Goal: Contribute content: Contribute content

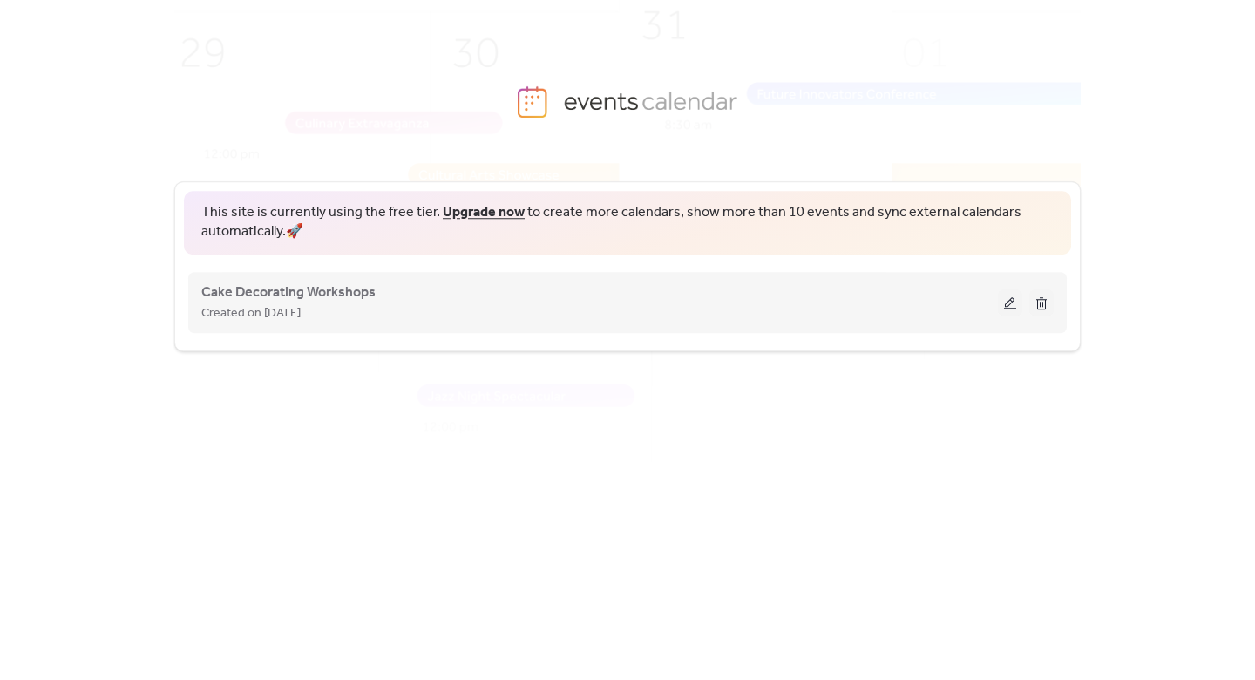
click at [375, 288] on div "Cake Decorating Workshops Created on 26-Aug-2025" at bounding box center [599, 302] width 796 height 42
click at [1011, 298] on button at bounding box center [1010, 302] width 24 height 26
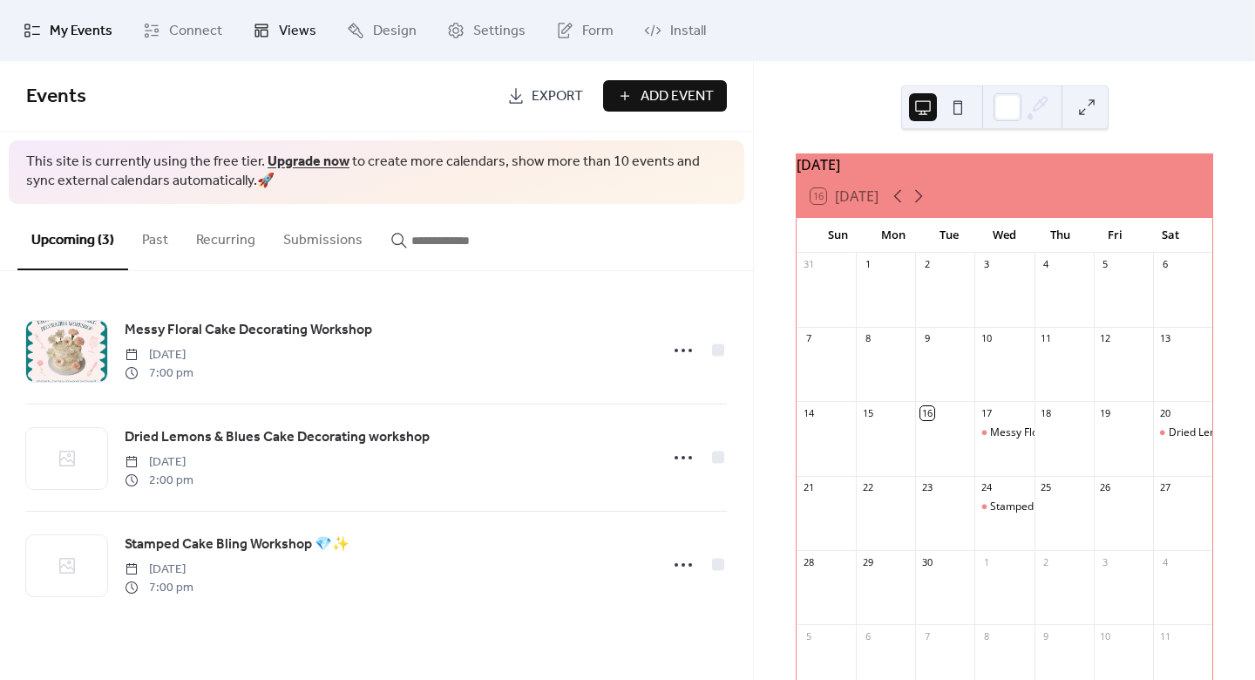
click at [296, 38] on span "Views" at bounding box center [297, 31] width 37 height 21
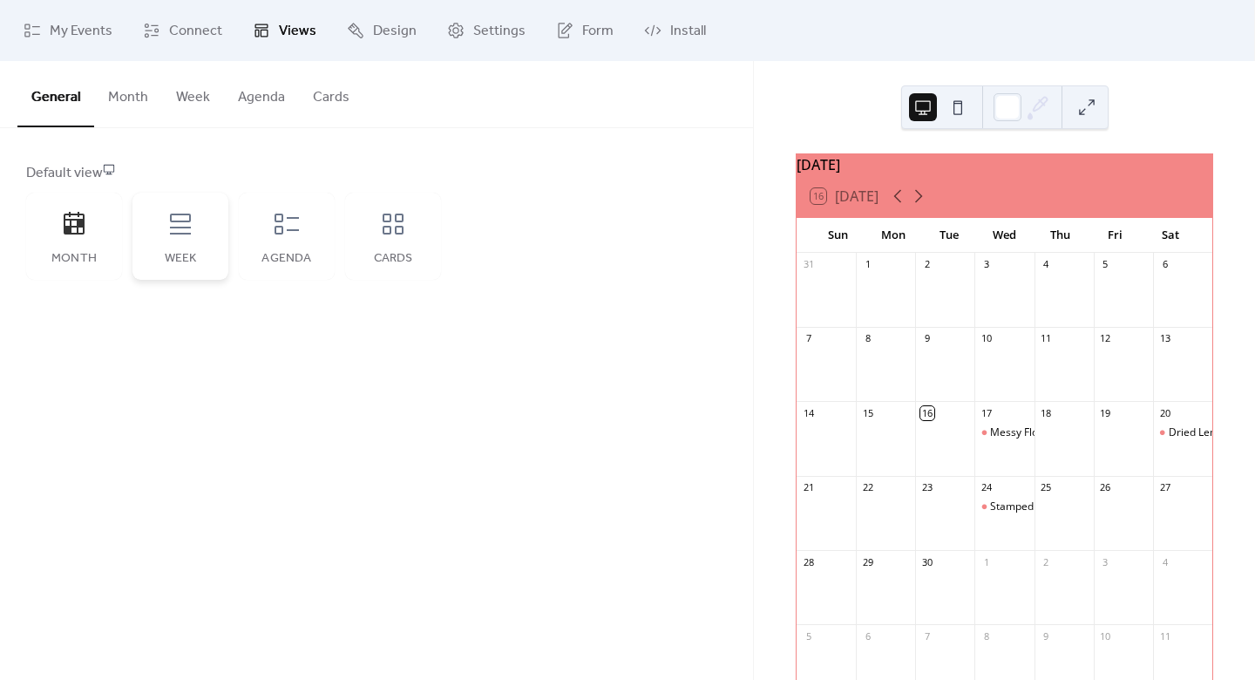
click at [167, 237] on div "Week" at bounding box center [180, 236] width 96 height 87
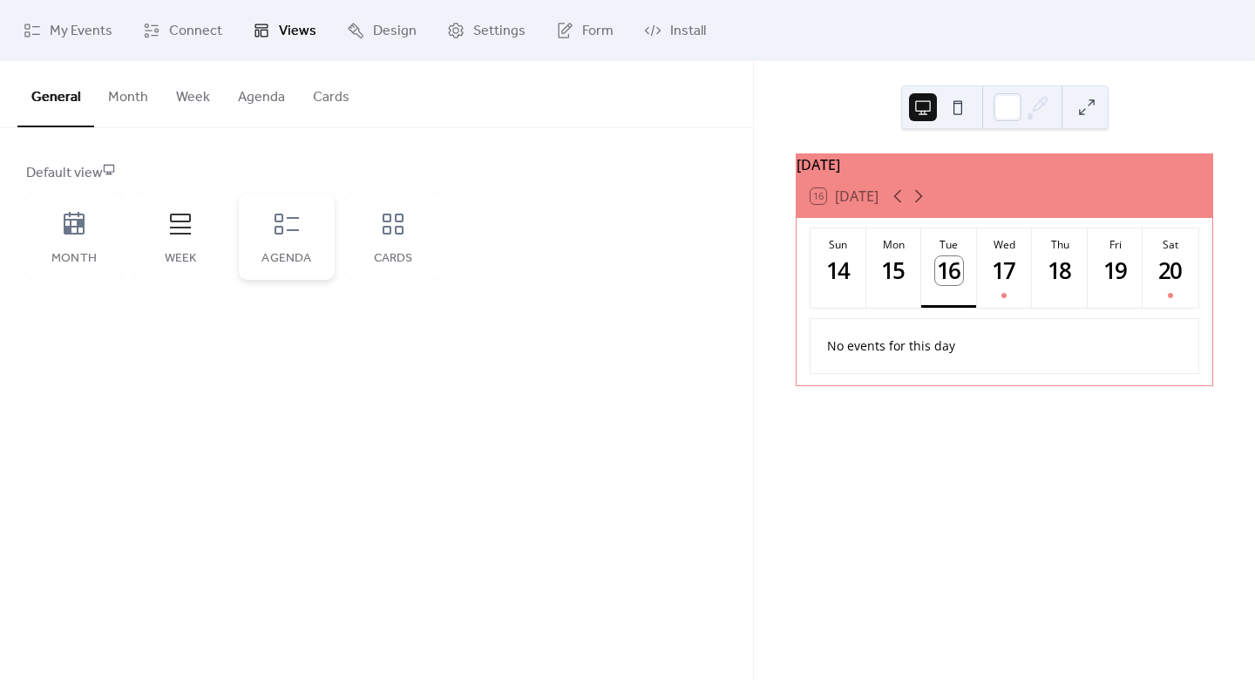
click at [301, 218] on div "Agenda" at bounding box center [287, 236] width 96 height 87
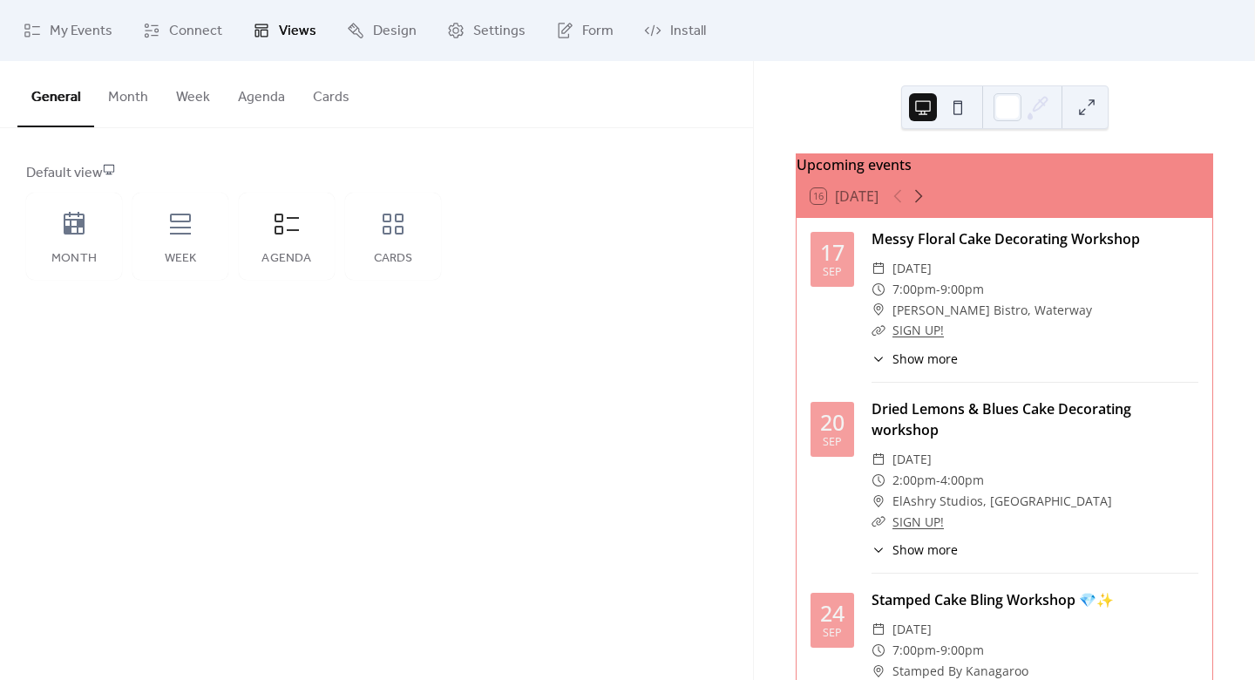
scroll to position [112, 0]
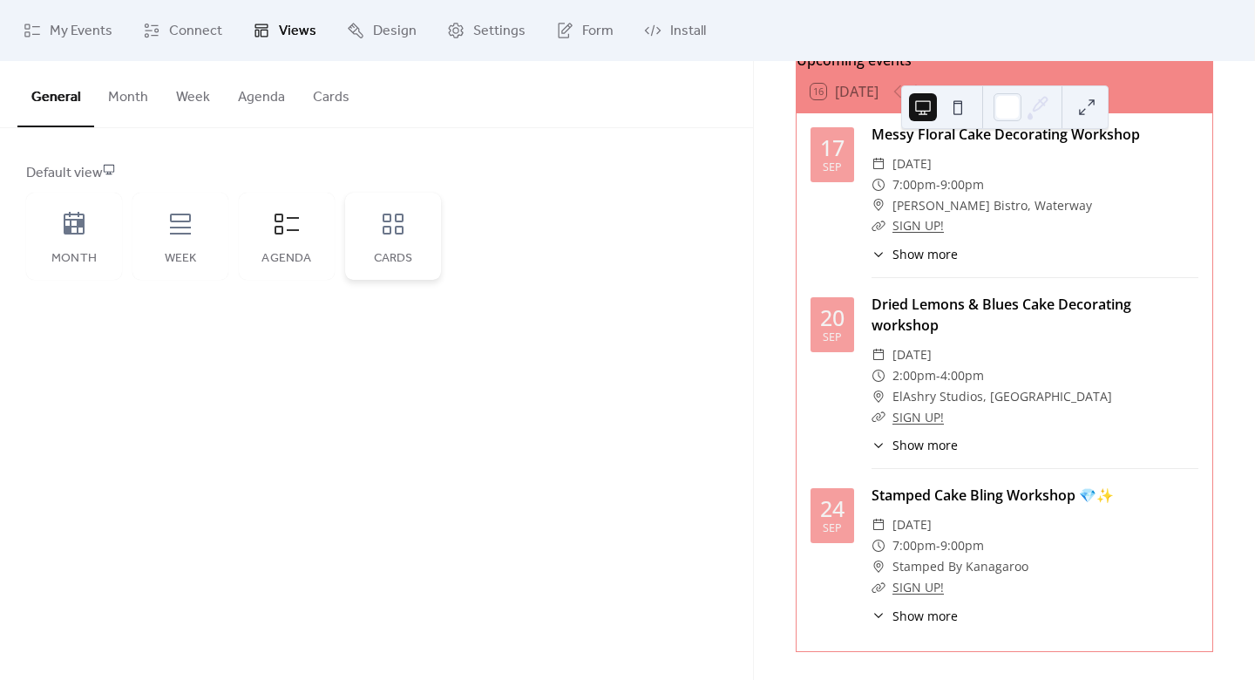
click at [408, 243] on div "Cards" at bounding box center [393, 236] width 96 height 87
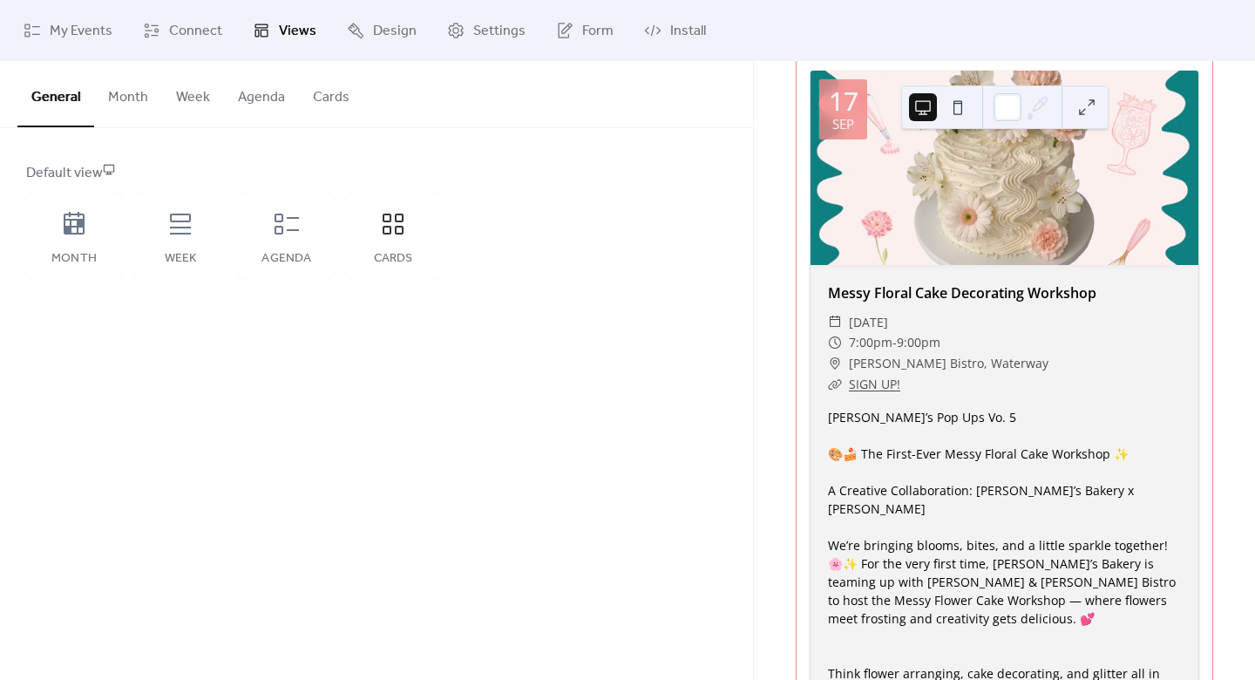
scroll to position [183, 0]
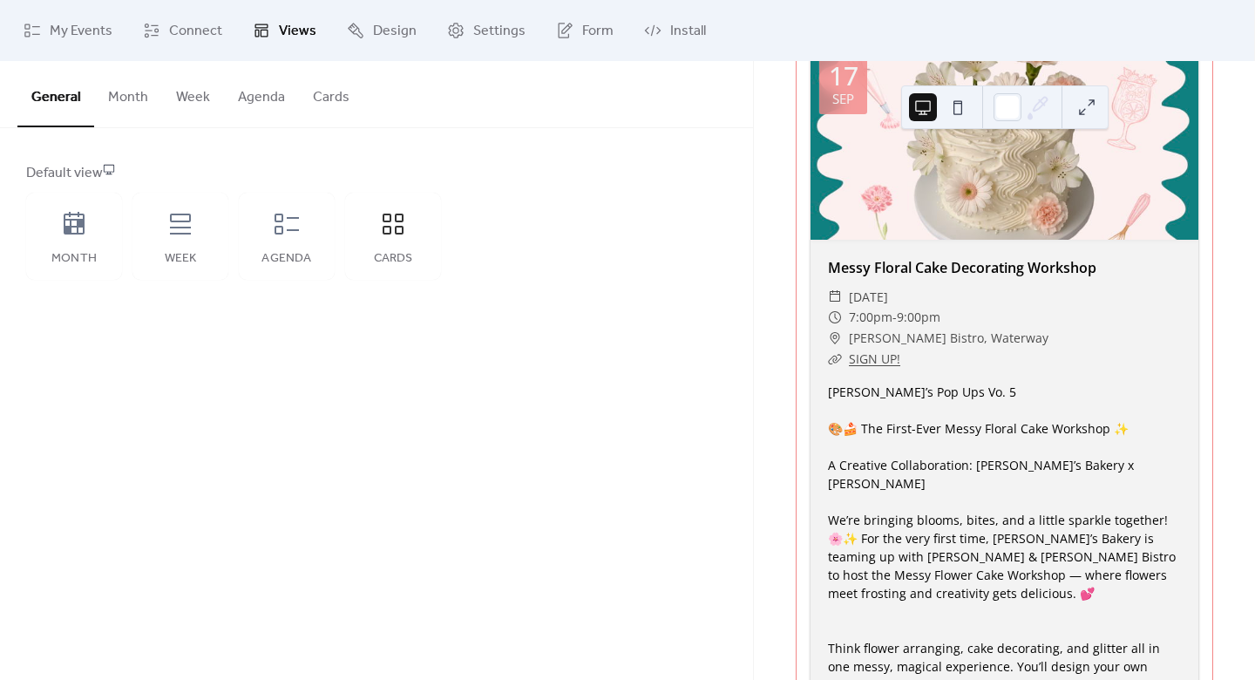
click at [964, 108] on button at bounding box center [958, 107] width 28 height 28
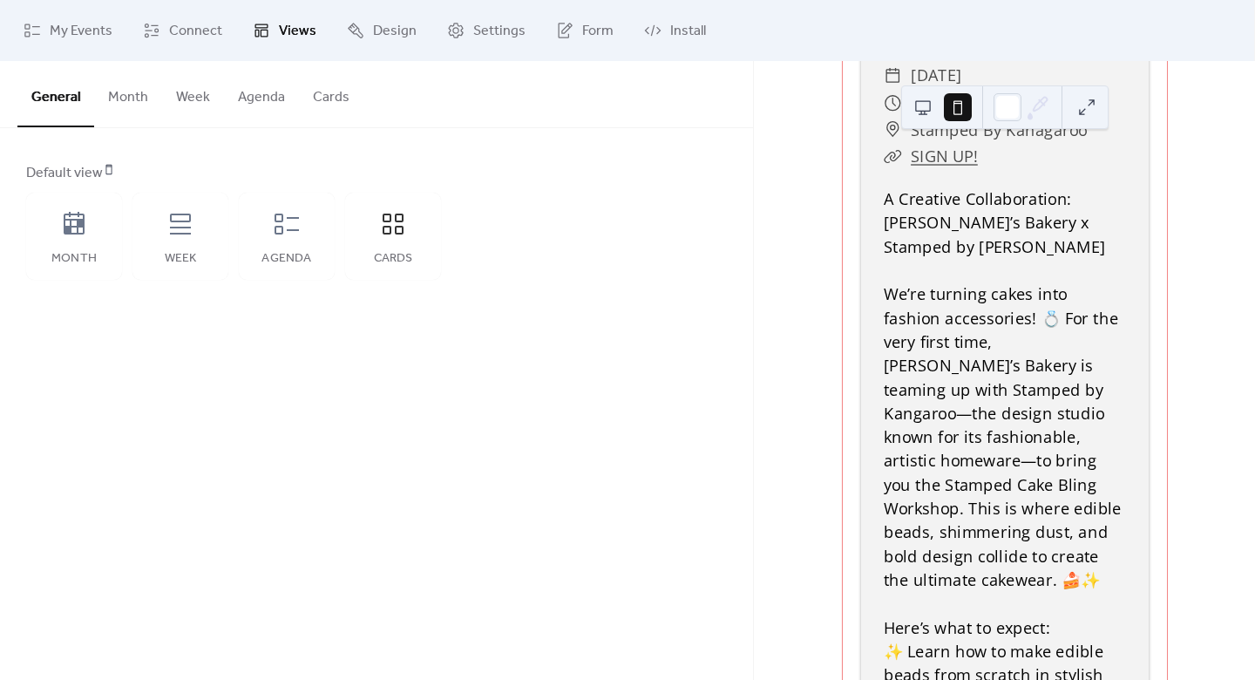
scroll to position [3291, 0]
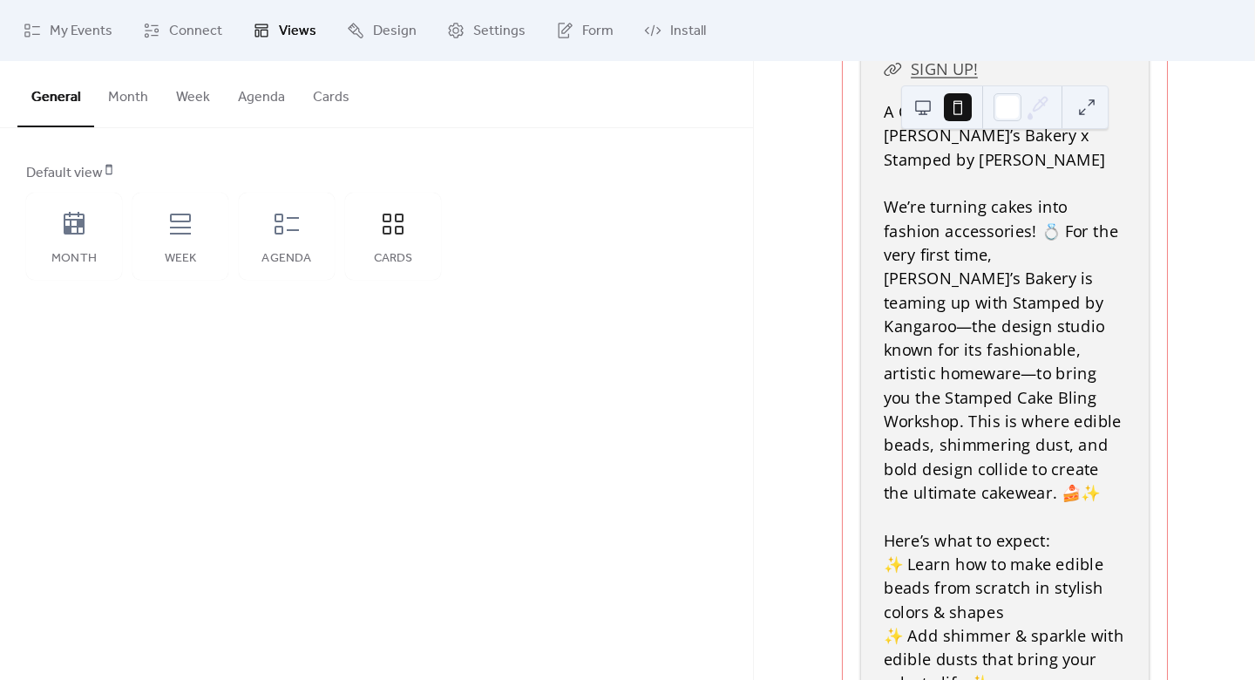
click at [124, 95] on button "Month" at bounding box center [128, 93] width 68 height 64
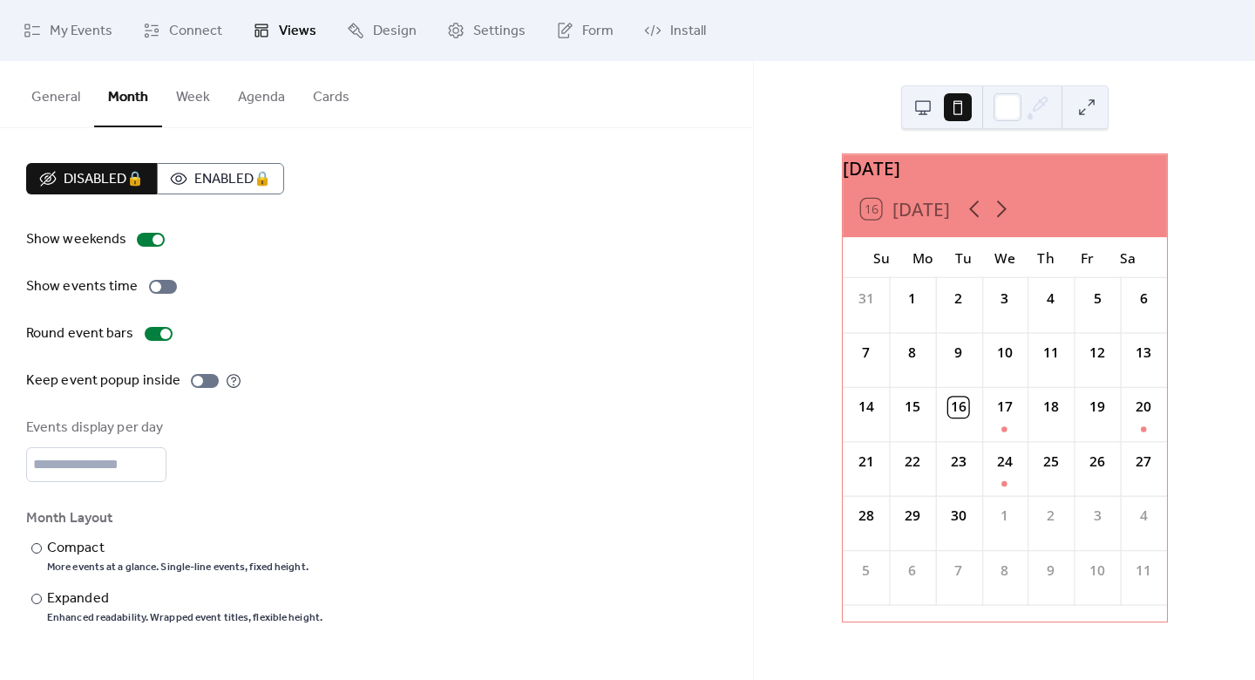
click at [71, 91] on button "General" at bounding box center [55, 93] width 77 height 64
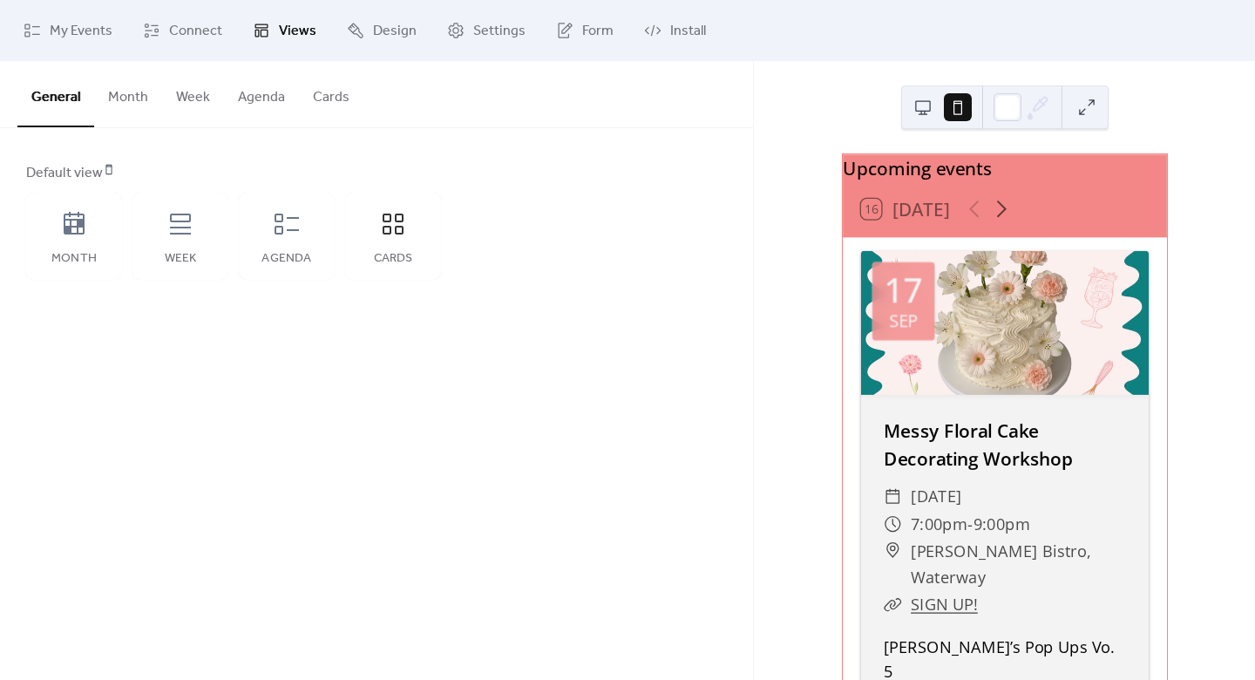
click at [316, 80] on button "Cards" at bounding box center [331, 93] width 64 height 64
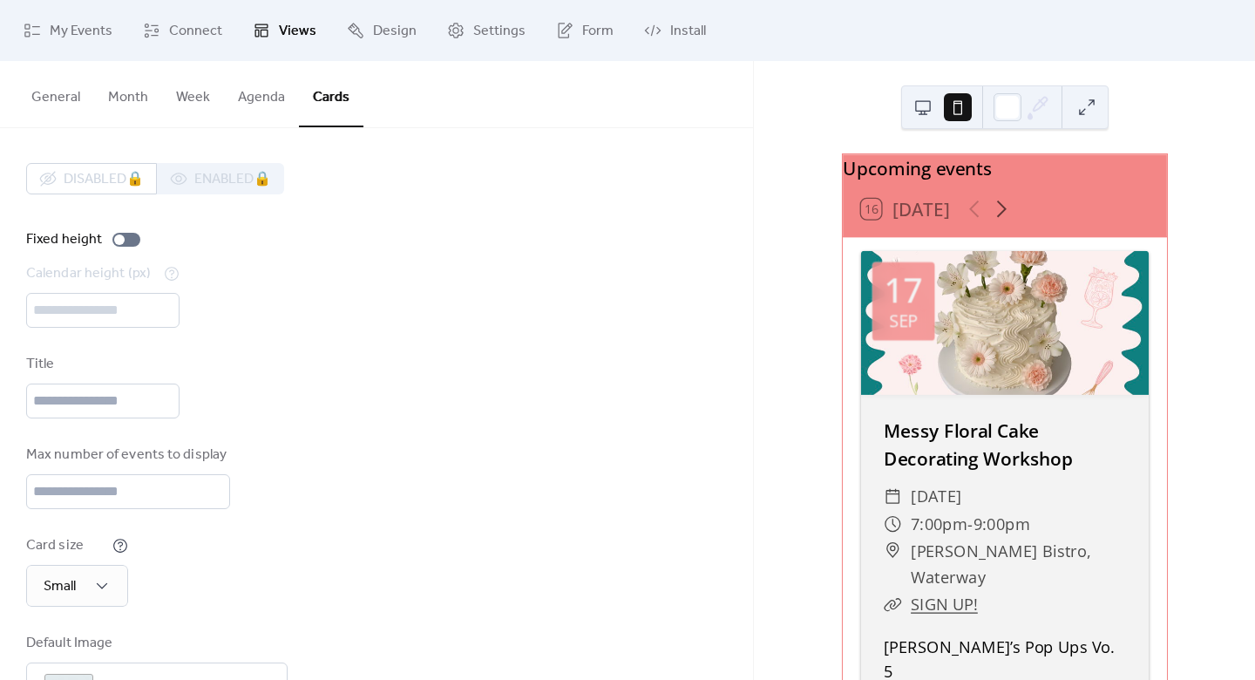
scroll to position [87, 0]
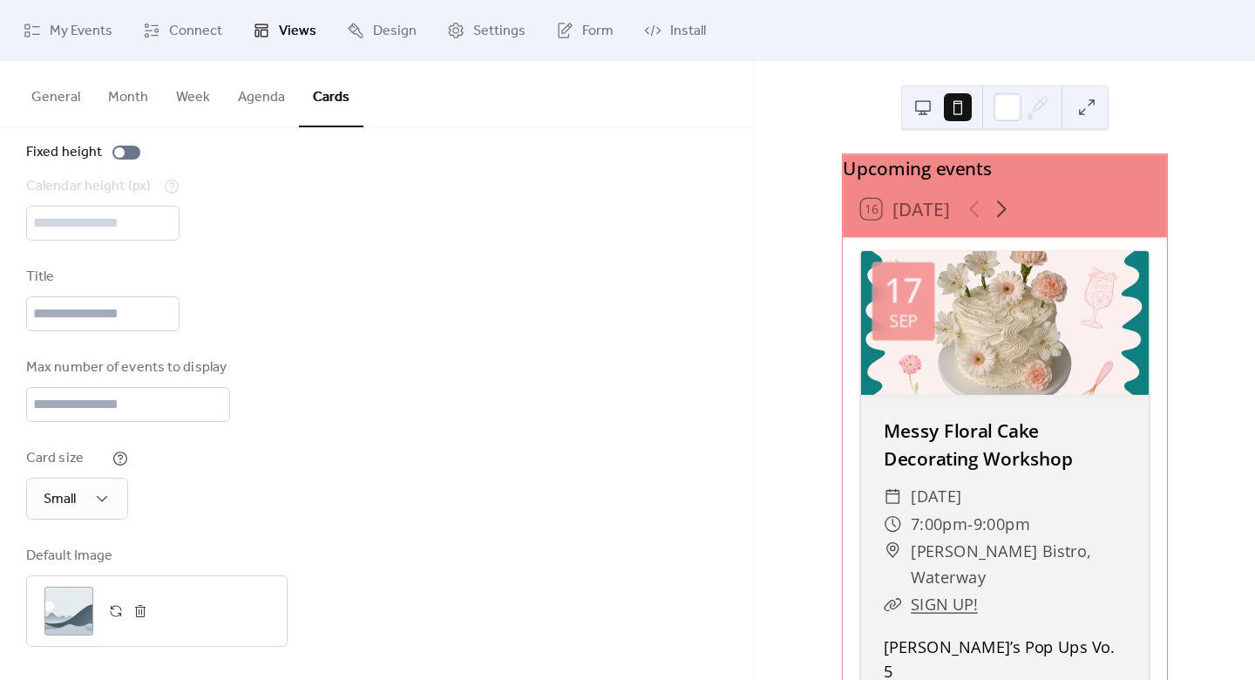
click at [239, 97] on button "Agenda" at bounding box center [261, 93] width 75 height 64
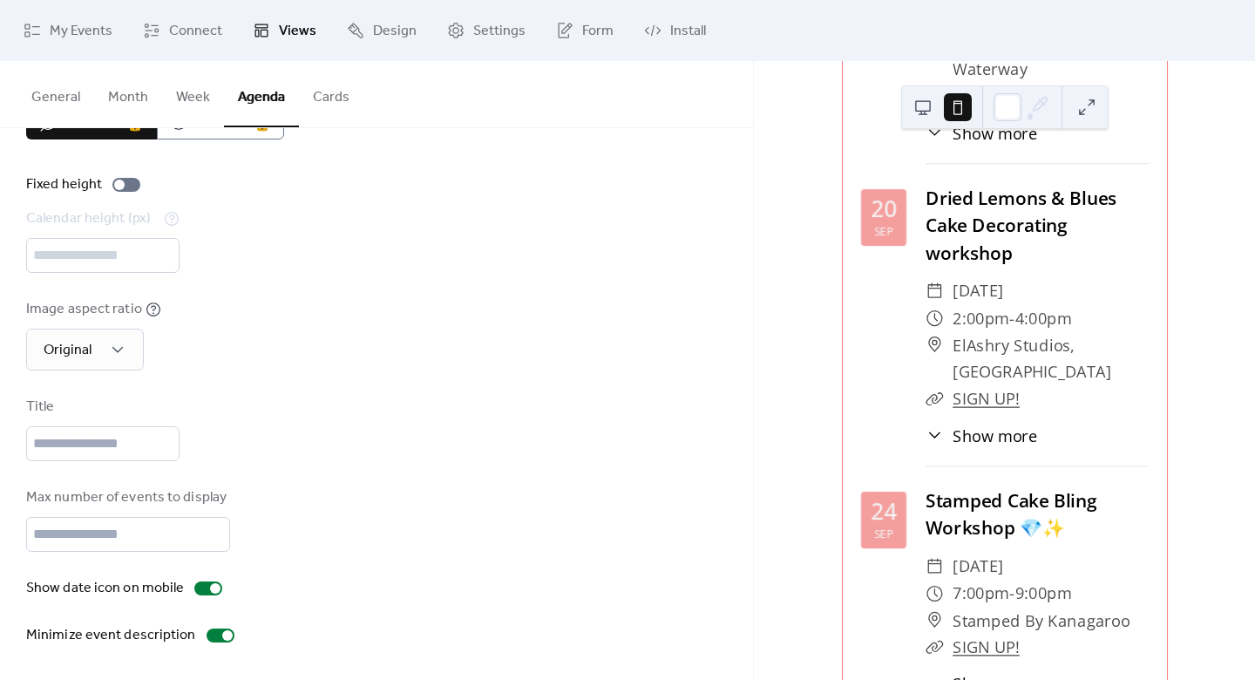
scroll to position [457, 0]
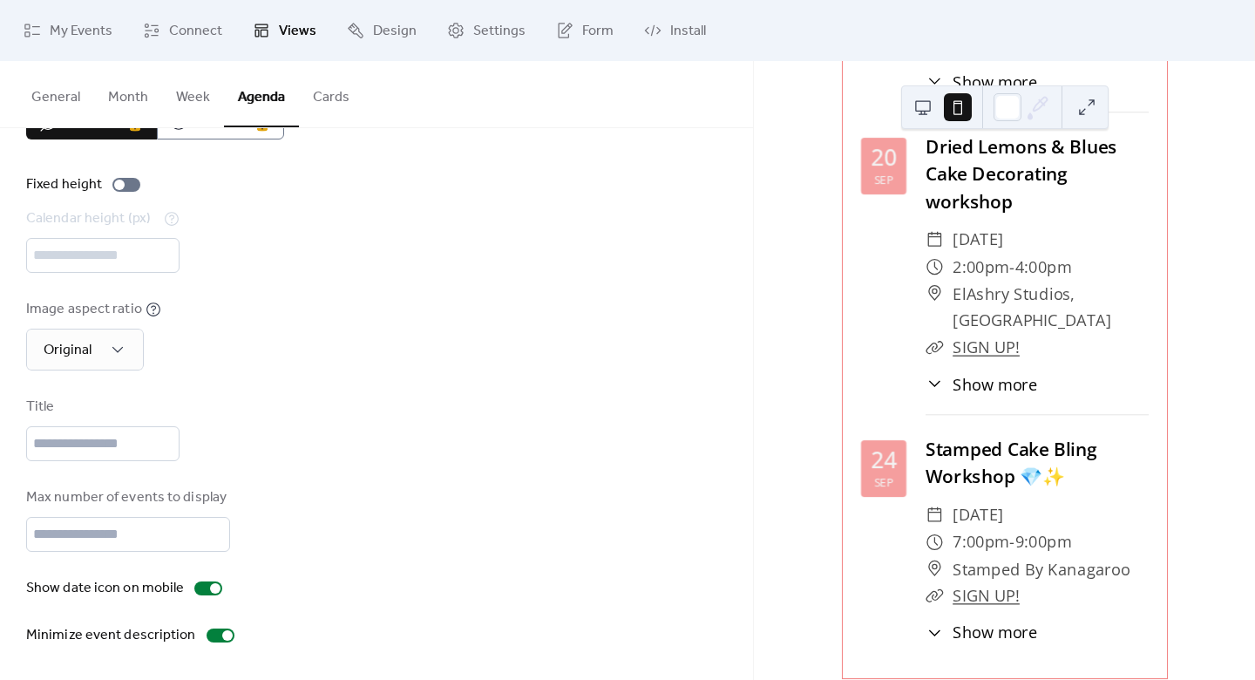
click at [343, 89] on button "Cards" at bounding box center [331, 93] width 64 height 64
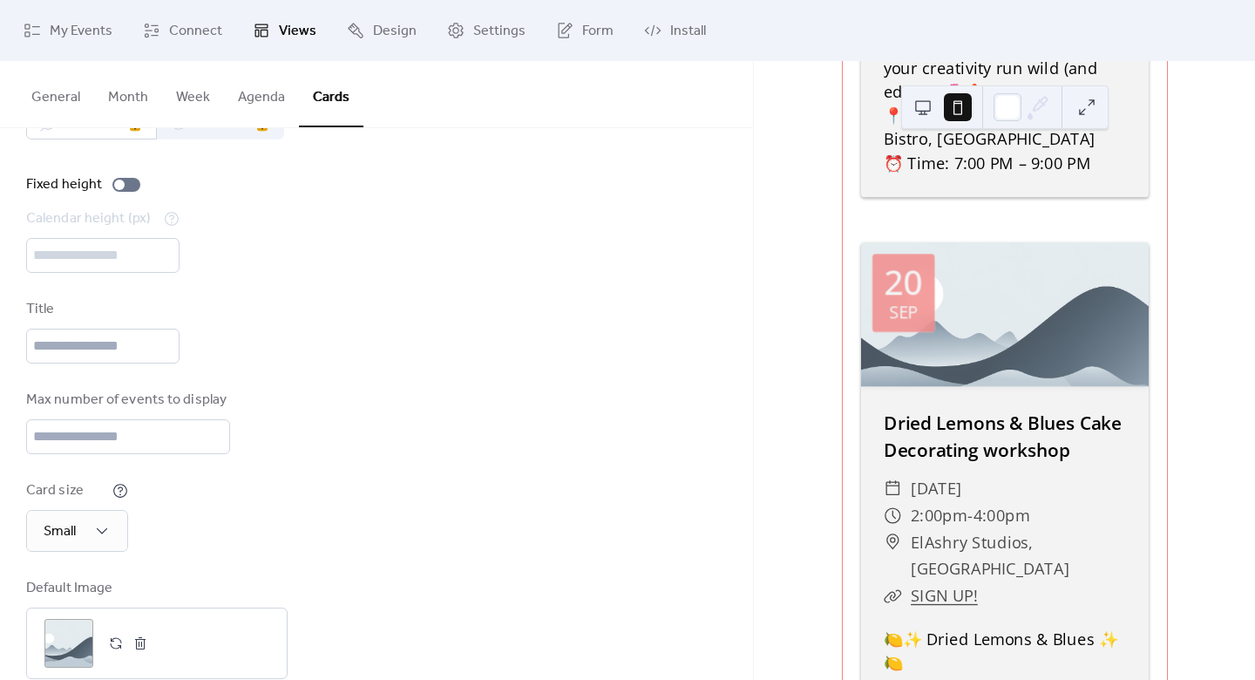
scroll to position [1452, 0]
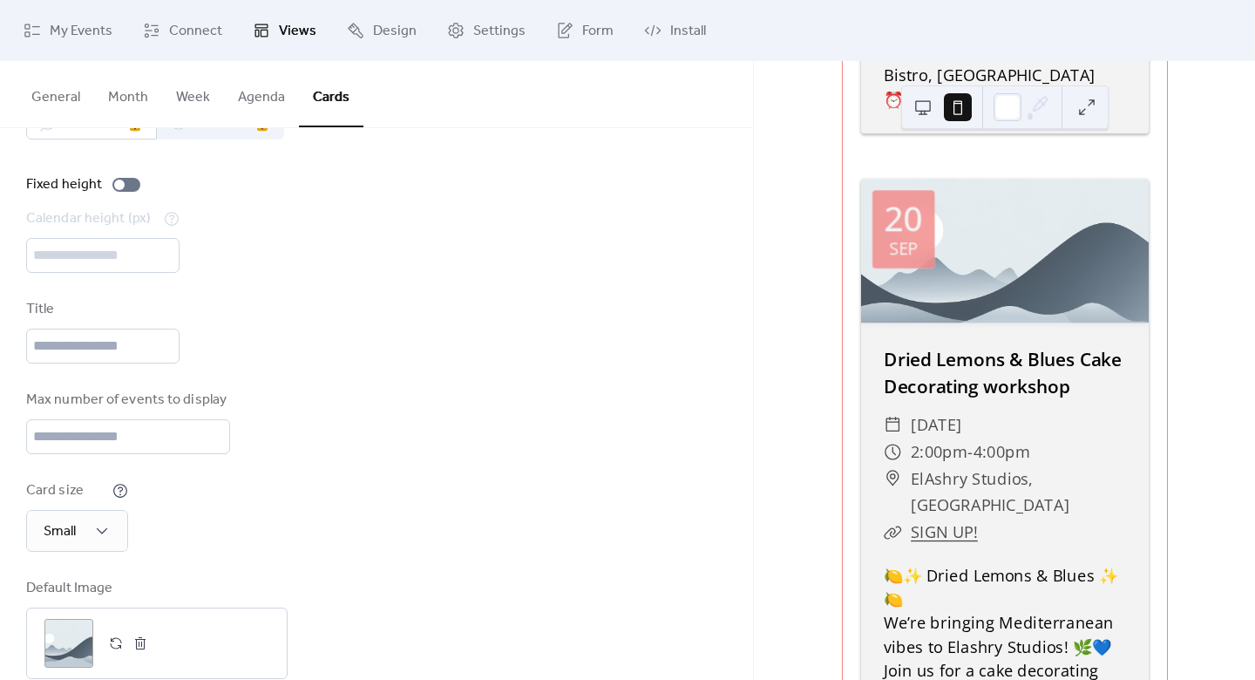
click at [1082, 103] on button at bounding box center [1087, 107] width 28 height 28
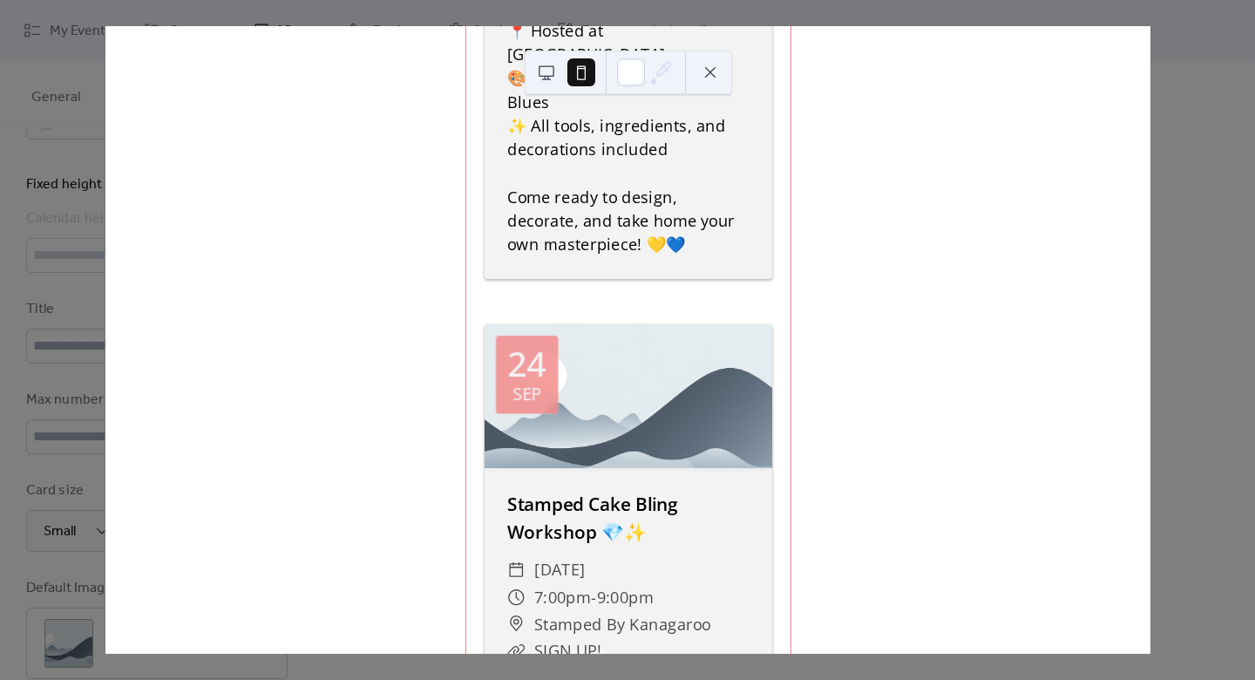
scroll to position [2737, 0]
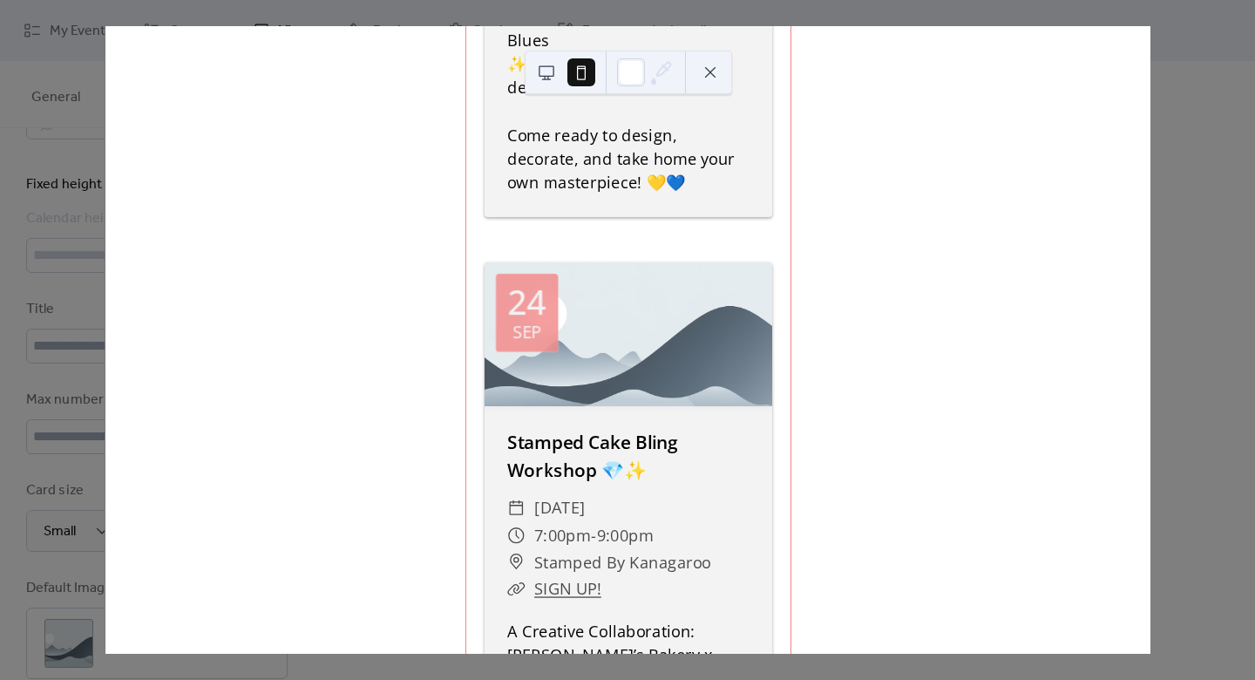
click at [545, 70] on button at bounding box center [546, 72] width 28 height 28
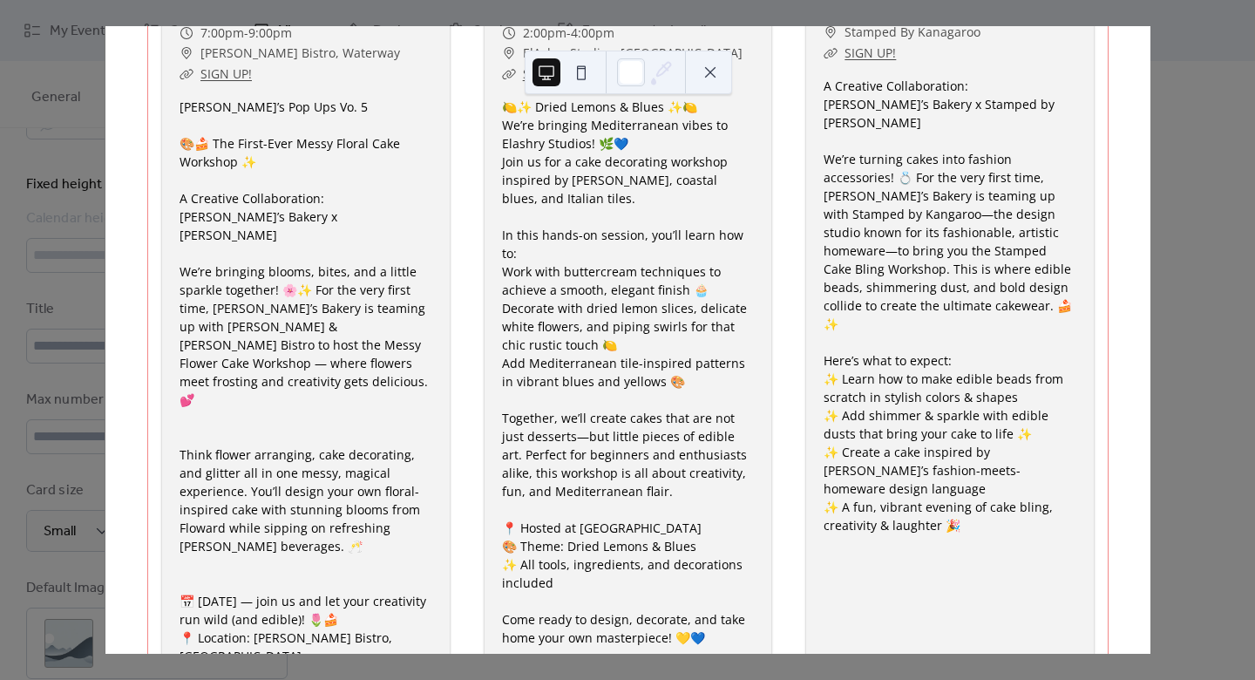
scroll to position [0, 0]
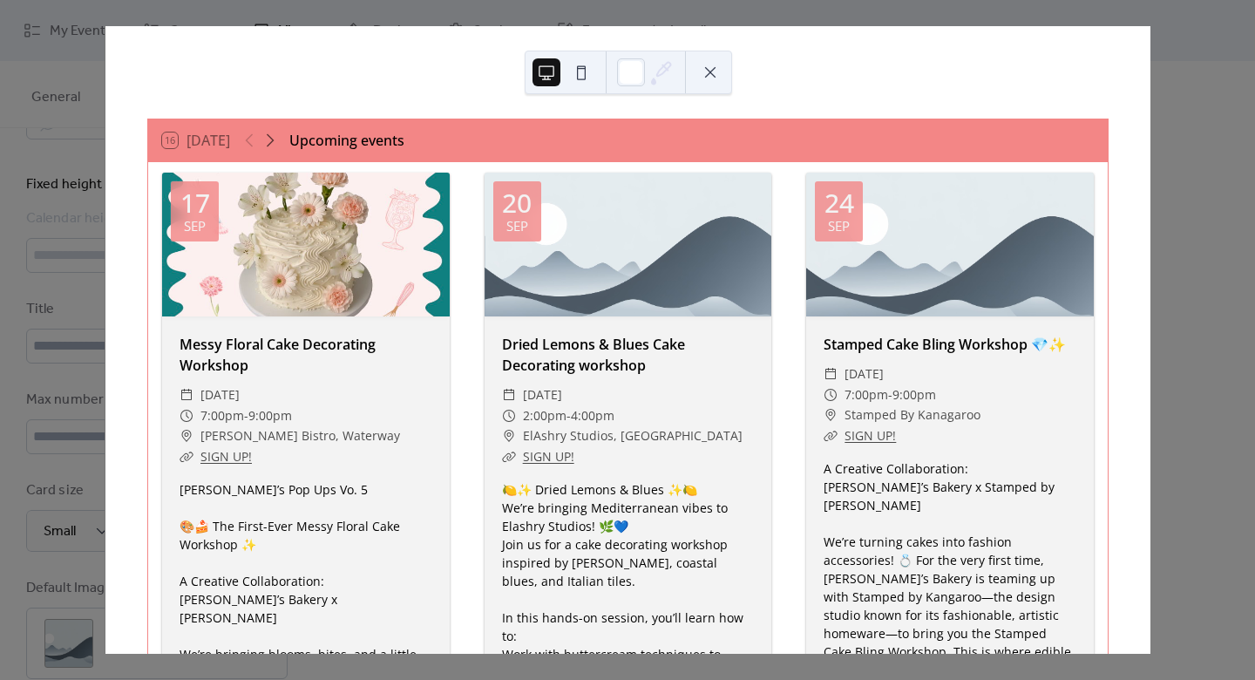
click at [1150, 41] on div "16 Today Upcoming events 17 Sep Messy Floral Cake Decorating Workshop ​ Wednesd…" at bounding box center [628, 339] width 1046 height 627
click at [714, 65] on button at bounding box center [710, 72] width 28 height 28
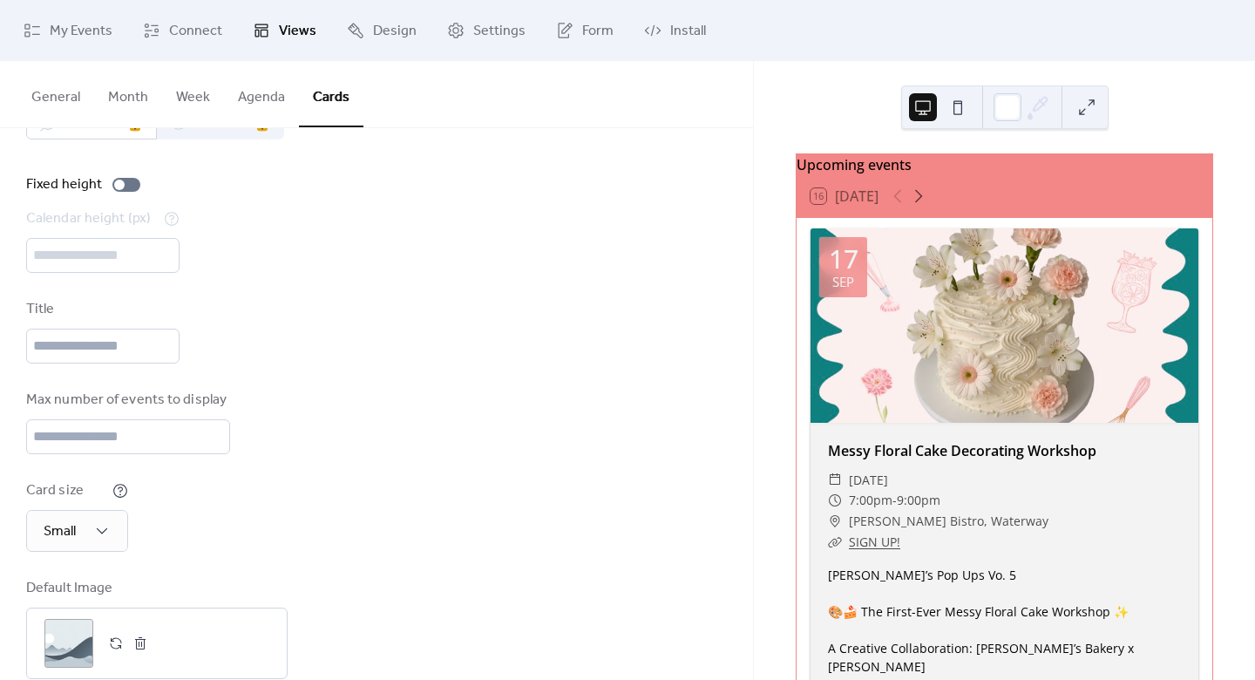
click at [255, 91] on button "Agenda" at bounding box center [261, 93] width 75 height 64
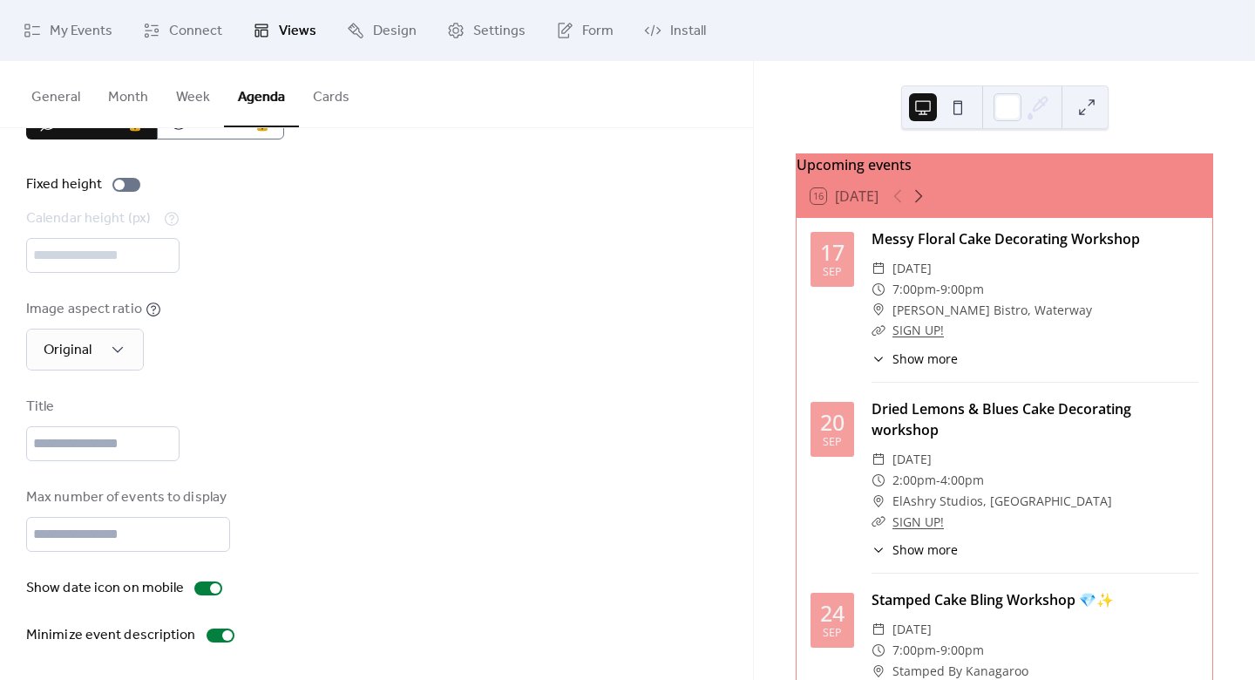
click at [1085, 110] on button at bounding box center [1087, 107] width 28 height 28
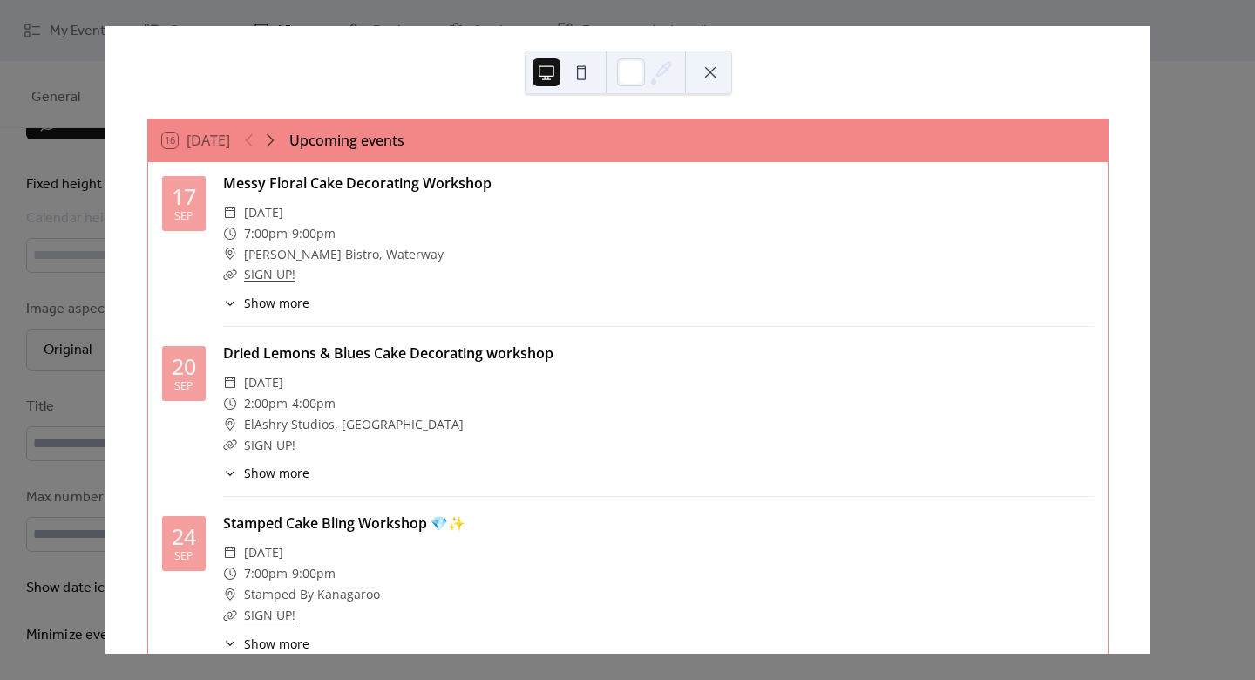
scroll to position [24, 0]
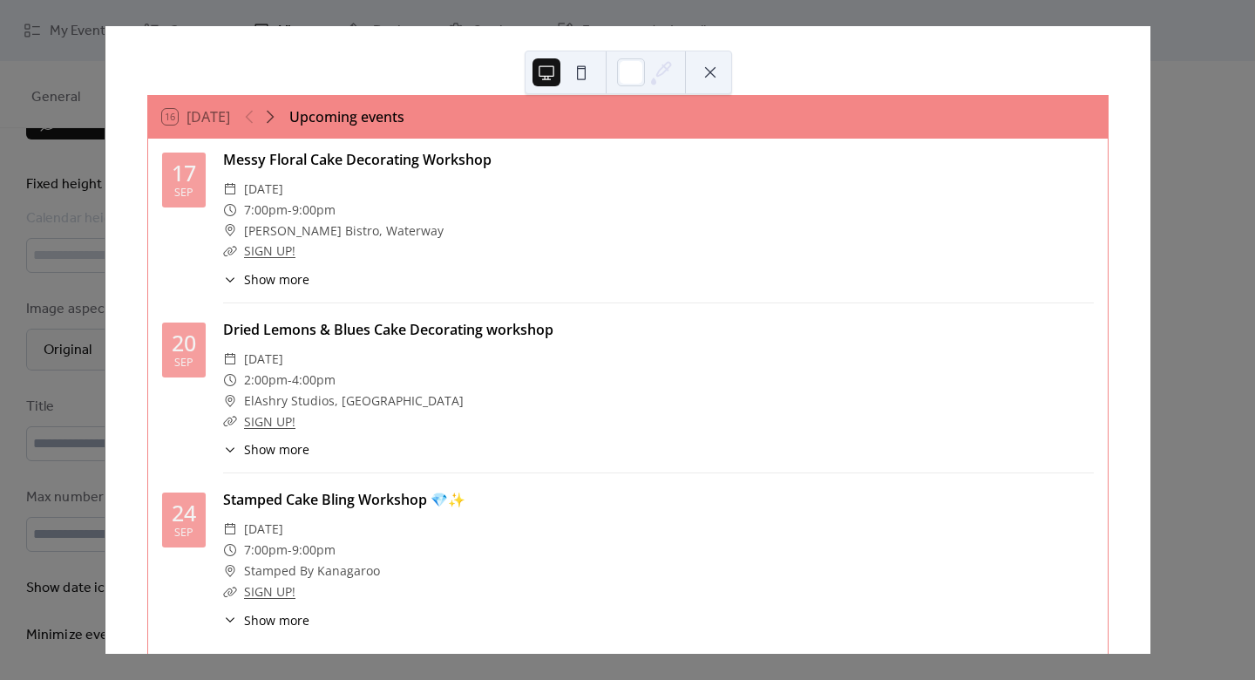
click at [593, 85] on div at bounding box center [563, 72] width 63 height 42
click at [578, 62] on button at bounding box center [581, 72] width 28 height 28
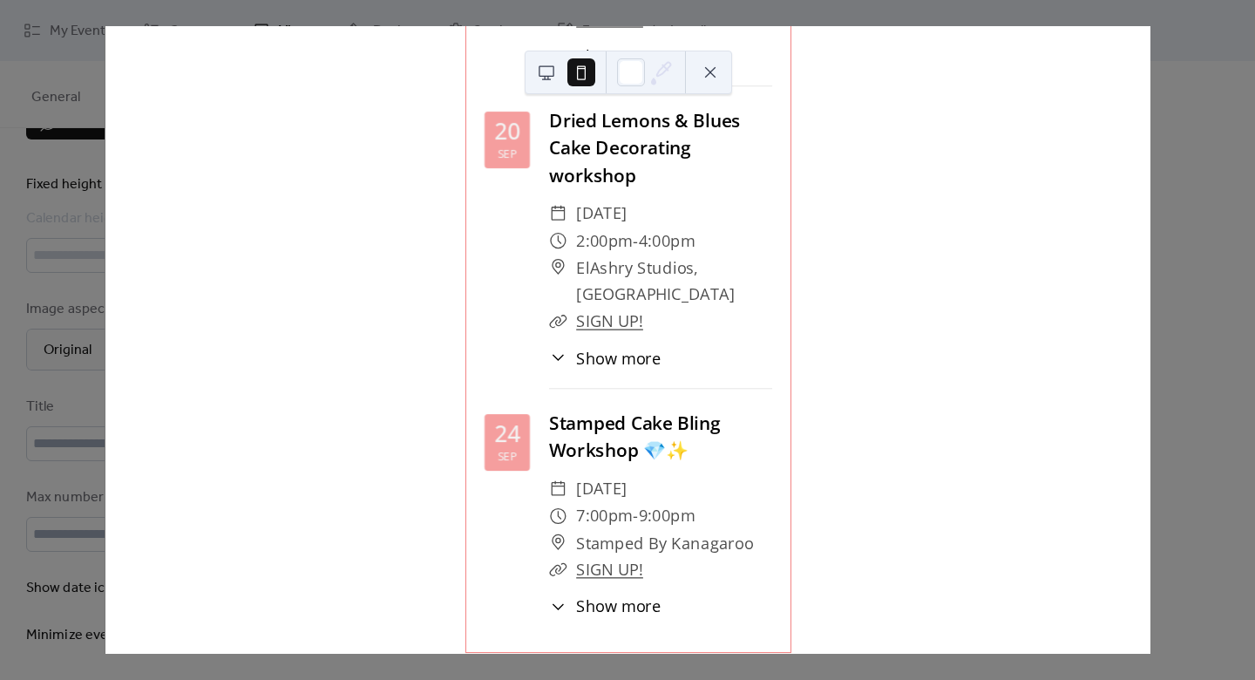
scroll to position [449, 0]
click at [1150, 200] on div "Upcoming events 16 Today 17 Sep Messy Floral Cake Decorating Workshop ​ Wednesd…" at bounding box center [628, 339] width 1046 height 627
click at [708, 68] on button at bounding box center [710, 72] width 28 height 28
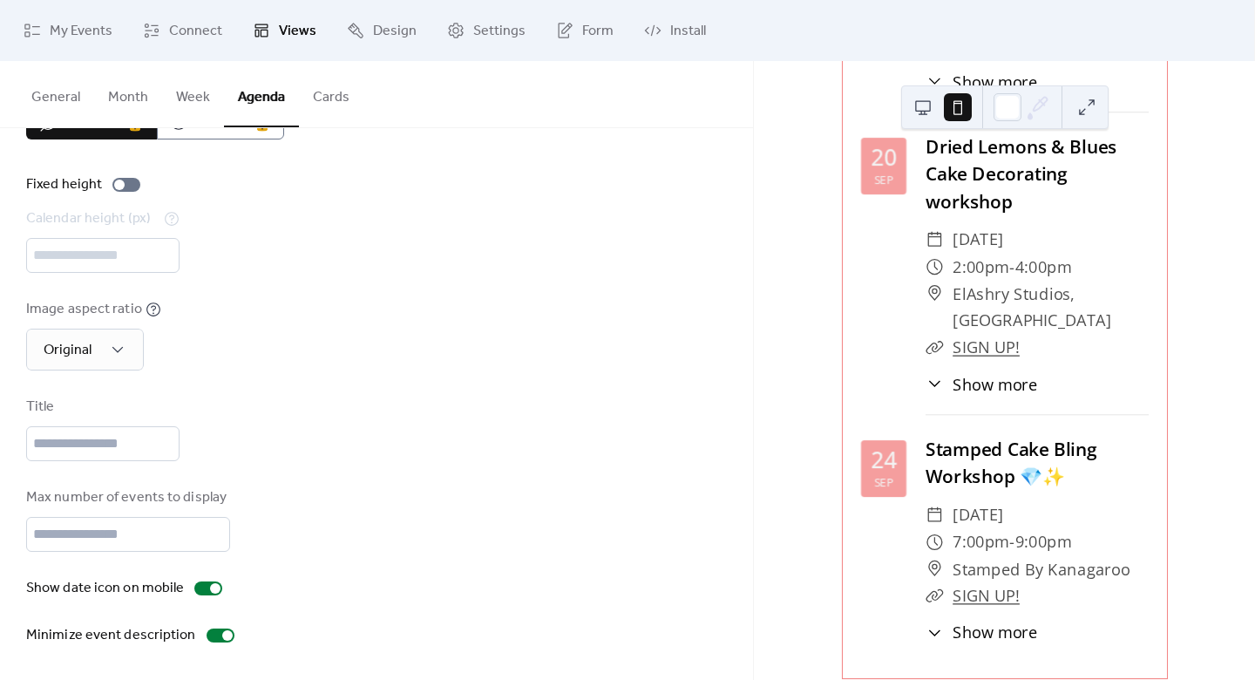
scroll to position [0, 0]
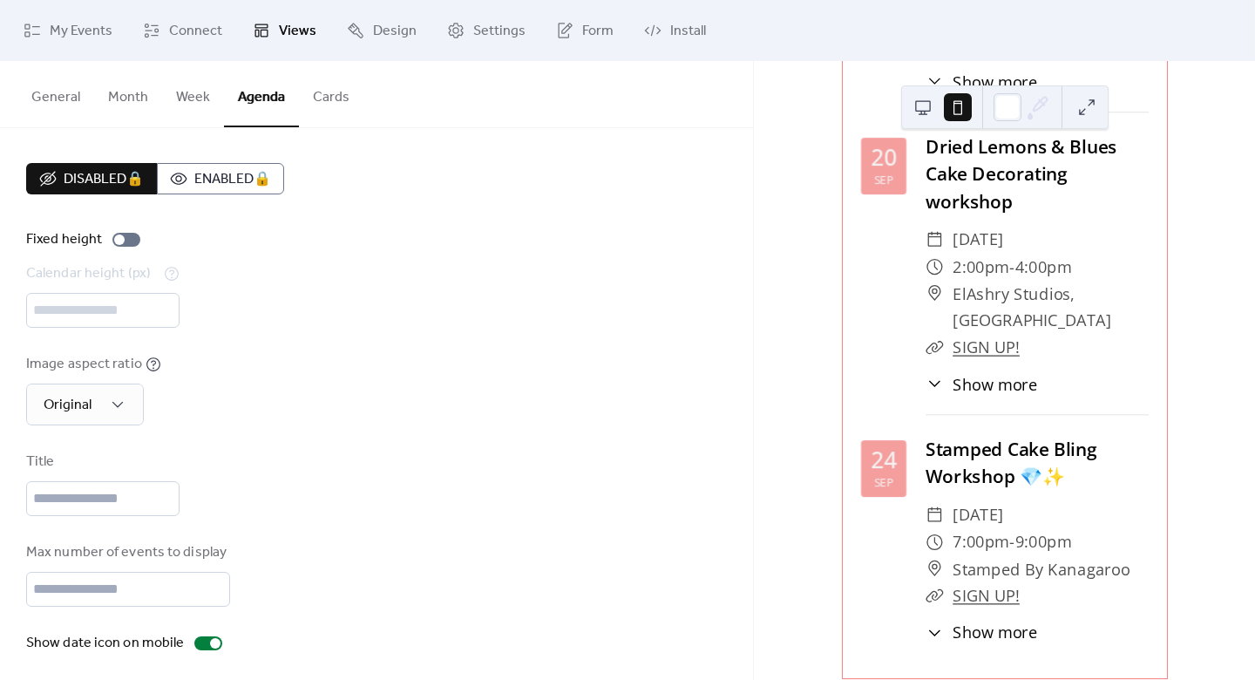
click at [56, 84] on button "General" at bounding box center [55, 93] width 77 height 64
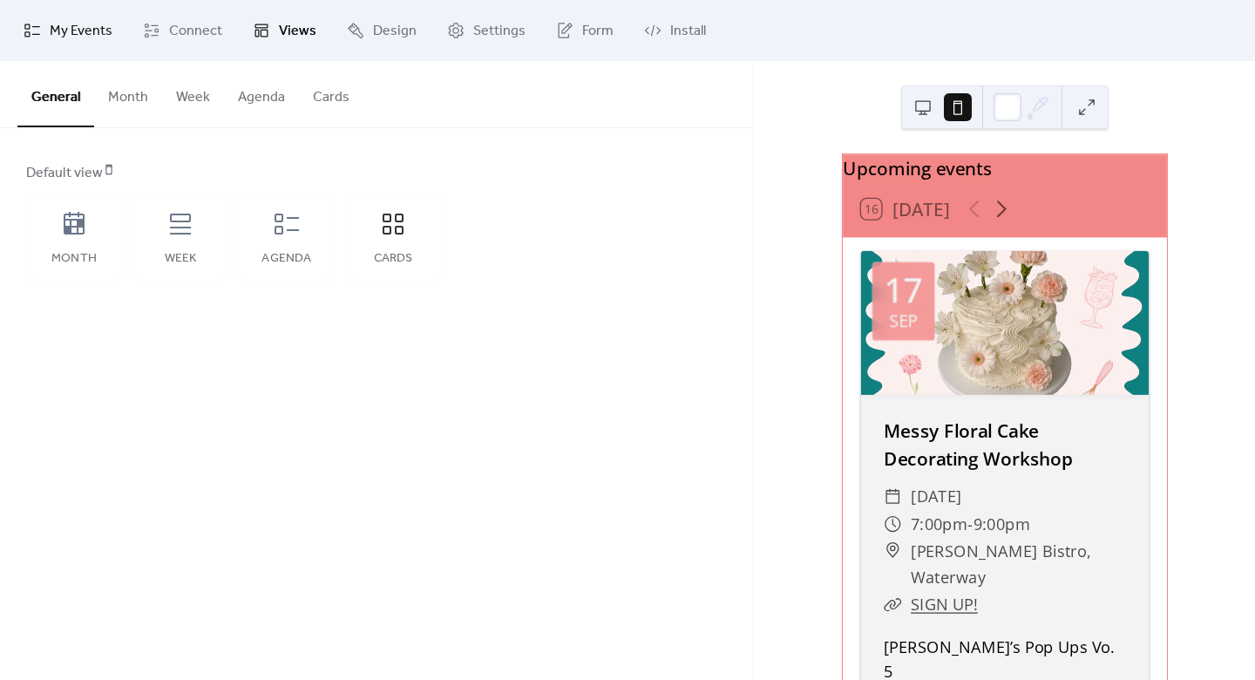
click at [68, 40] on span "My Events" at bounding box center [81, 31] width 63 height 21
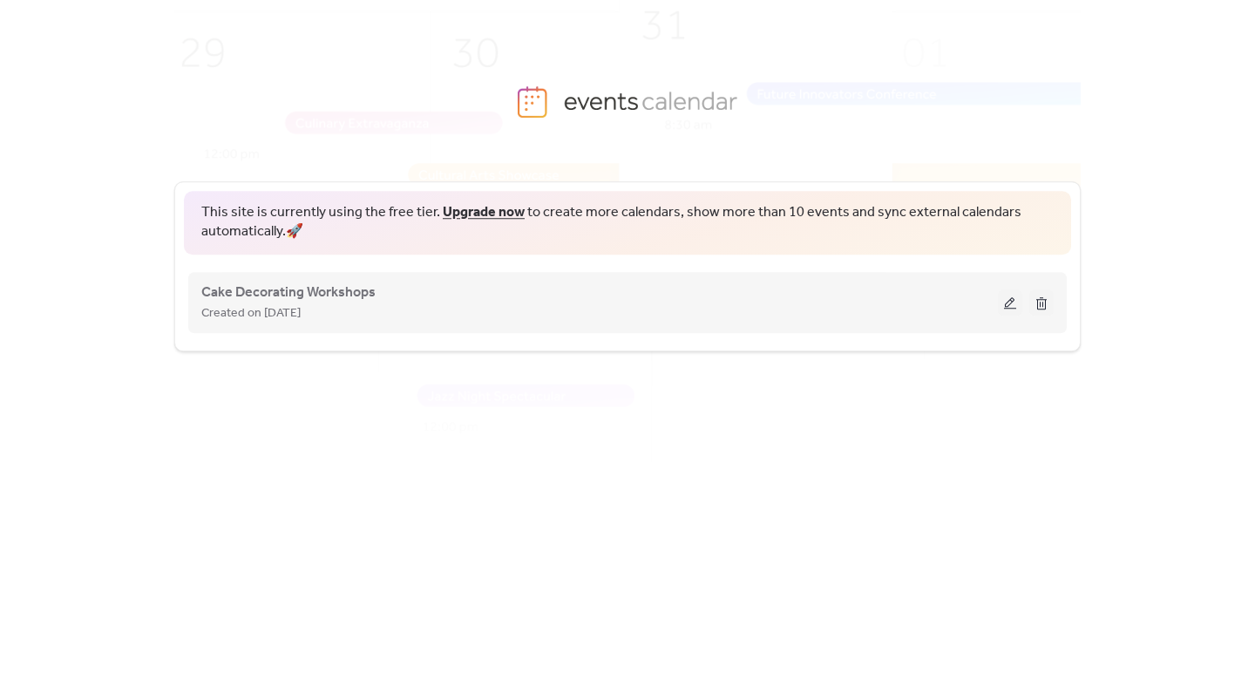
click at [1010, 306] on button at bounding box center [1010, 302] width 24 height 26
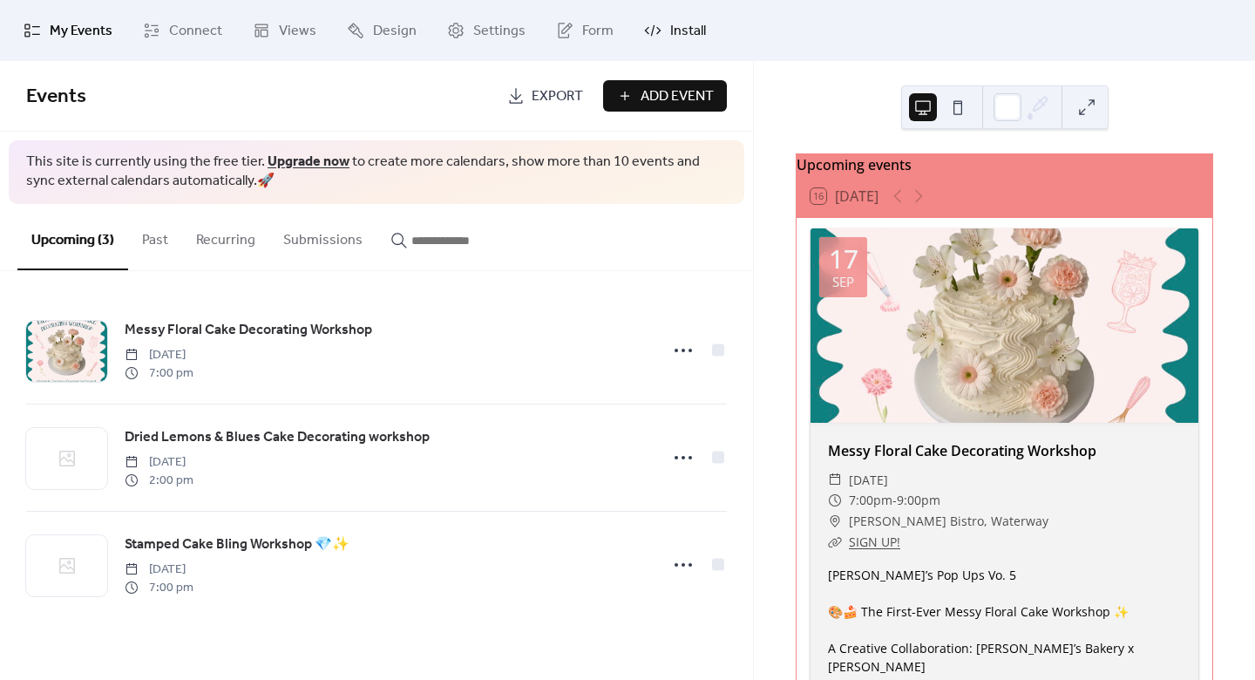
click at [673, 35] on span "Install" at bounding box center [688, 31] width 36 height 21
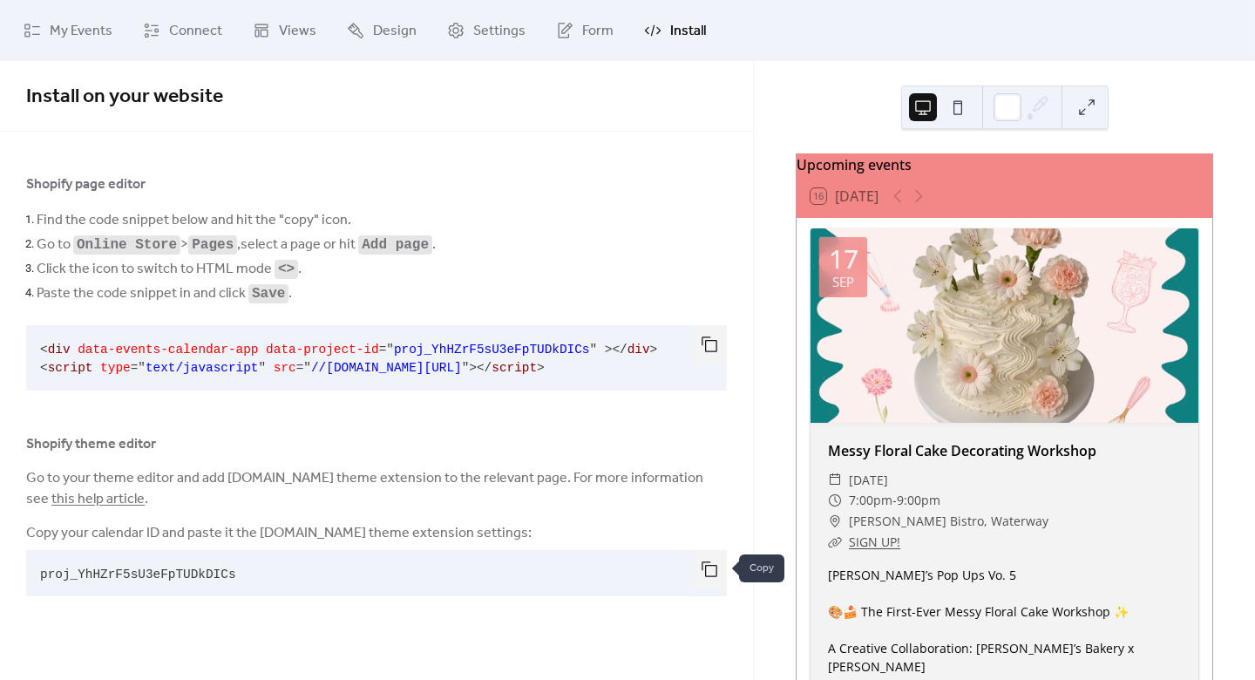
click at [708, 575] on button "button" at bounding box center [709, 569] width 35 height 38
drag, startPoint x: 224, startPoint y: 476, endPoint x: 333, endPoint y: 475, distance: 108.9
click at [333, 475] on span "Go to your theme editor and add [DOMAIN_NAME] theme extension to the relevant p…" at bounding box center [376, 489] width 700 height 42
copy span "[DOMAIN_NAME]"
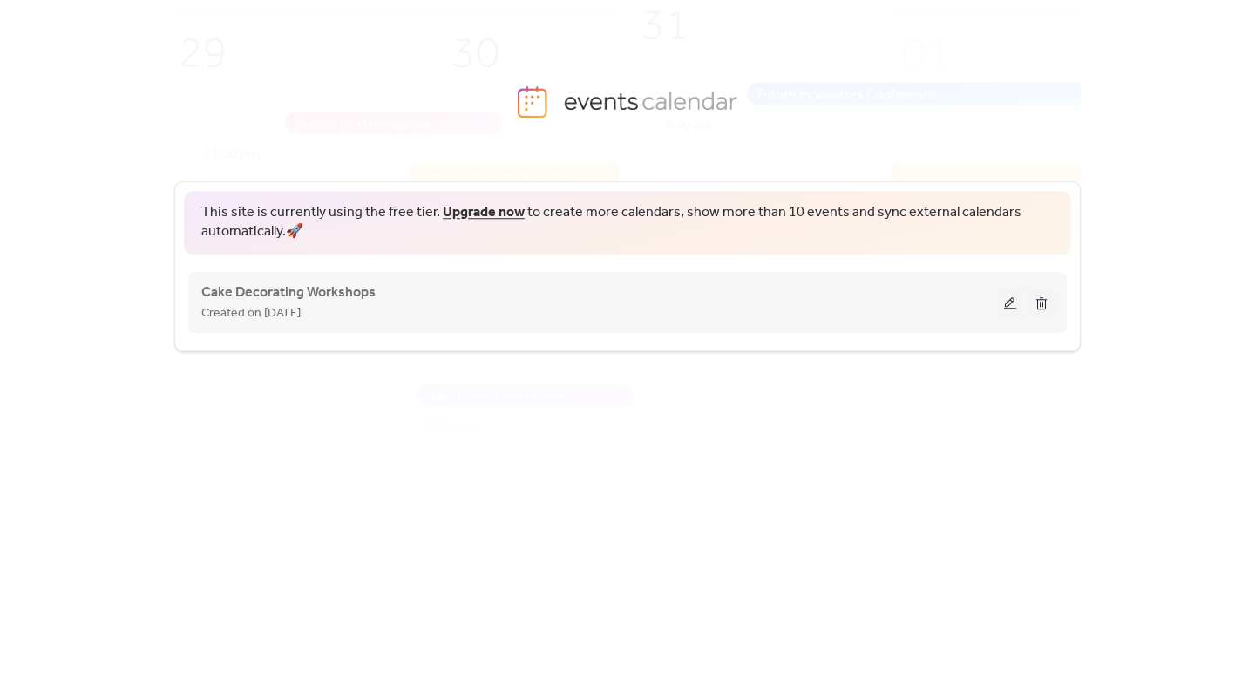
click at [1011, 297] on button at bounding box center [1010, 302] width 24 height 26
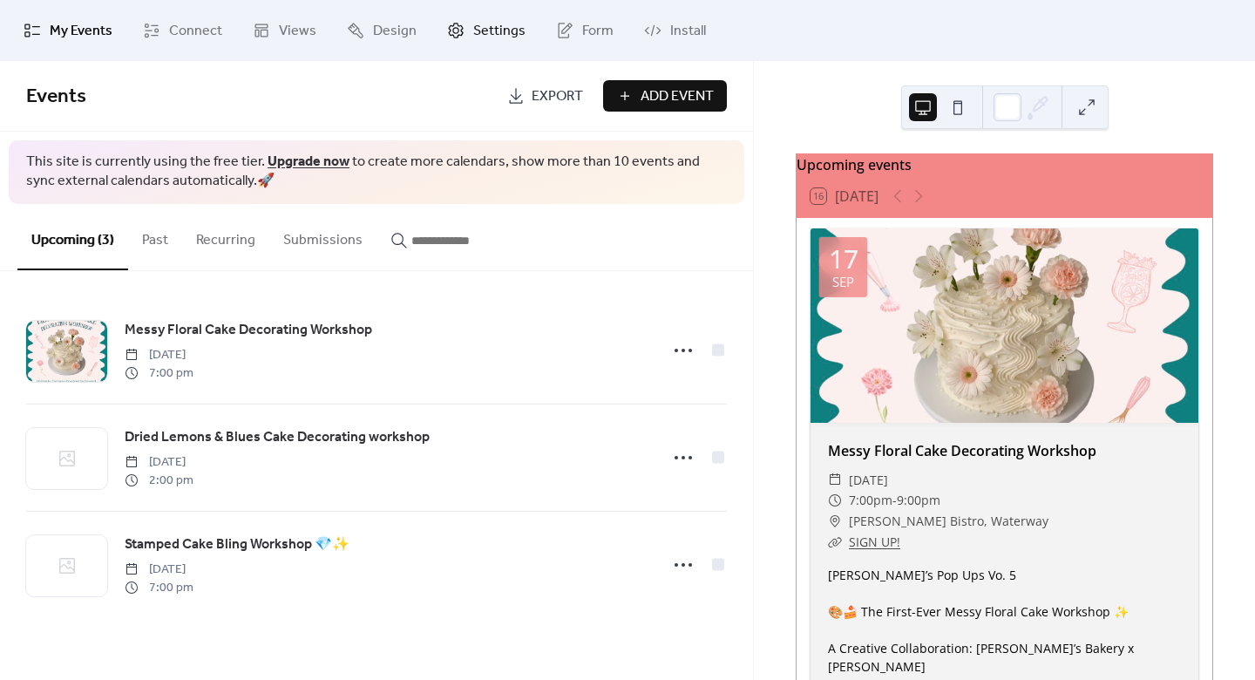
click at [485, 49] on link "Settings" at bounding box center [486, 30] width 105 height 47
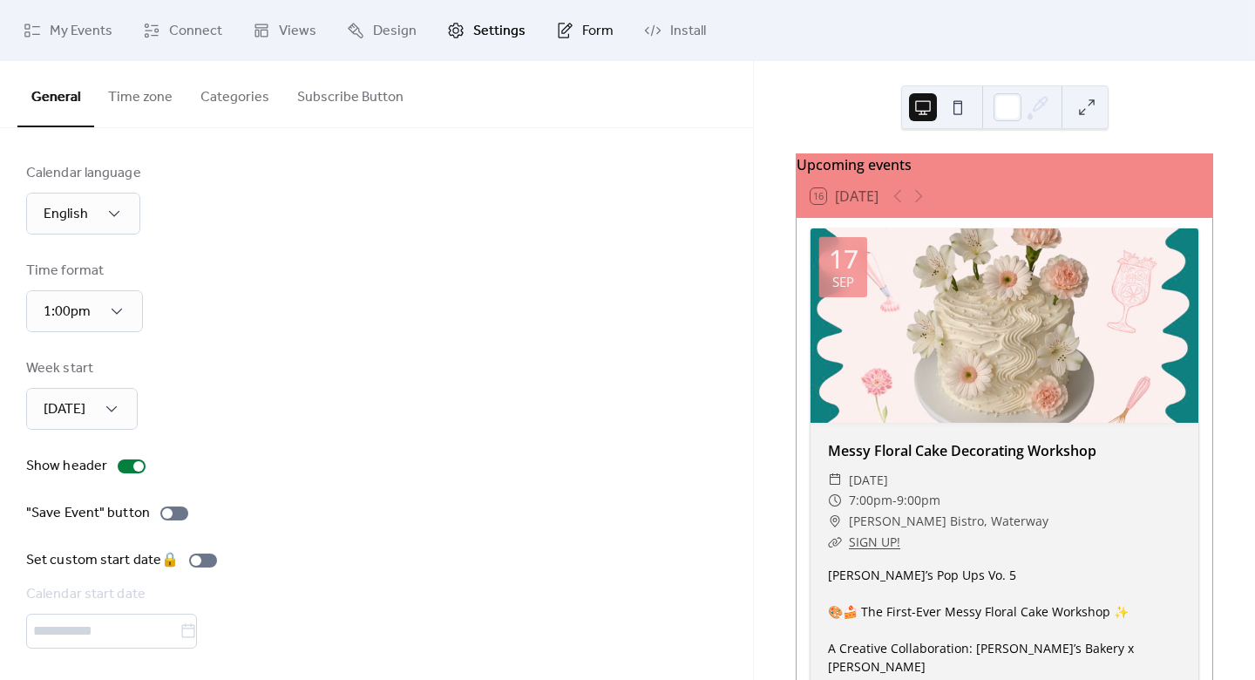
click at [569, 37] on link "Form" at bounding box center [585, 30] width 84 height 47
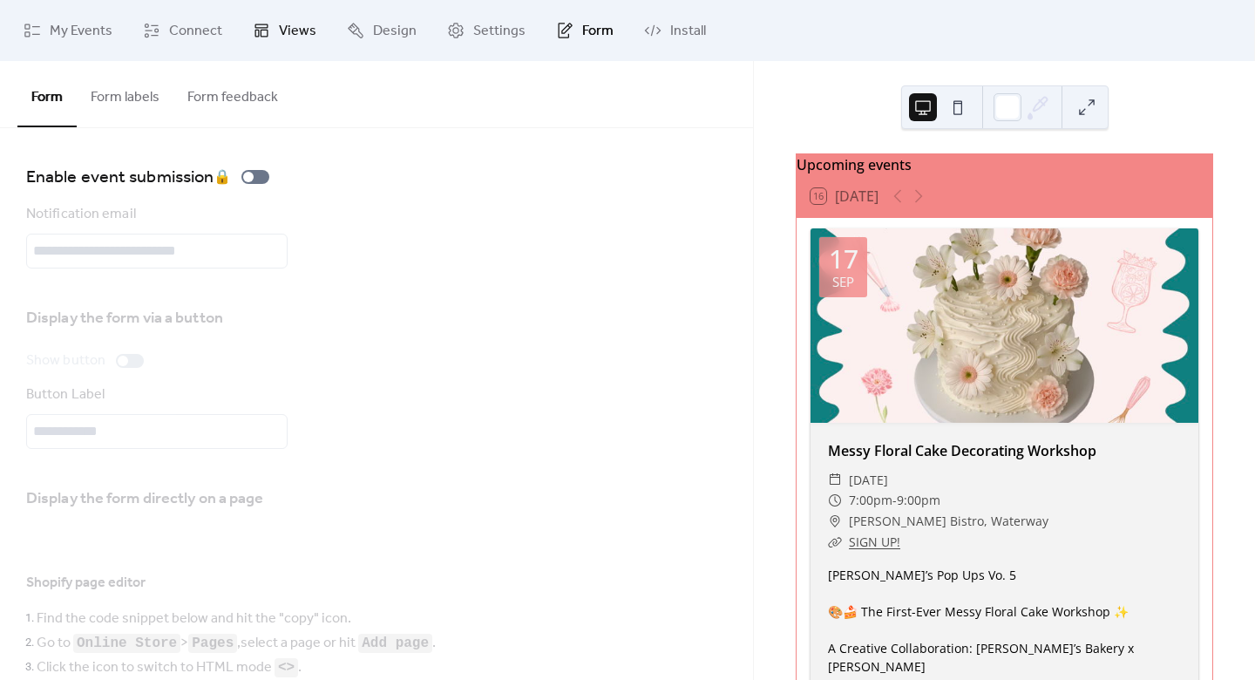
click at [269, 25] on link "Views" at bounding box center [285, 30] width 90 height 47
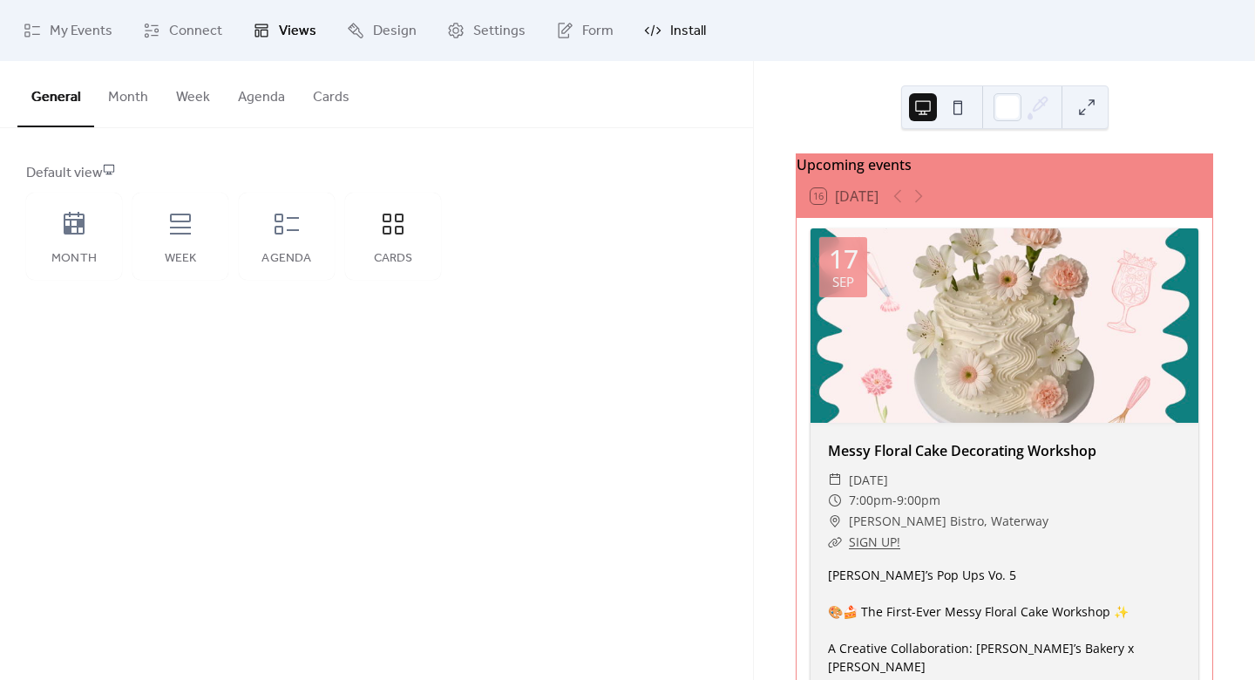
click at [679, 30] on span "Install" at bounding box center [688, 31] width 36 height 21
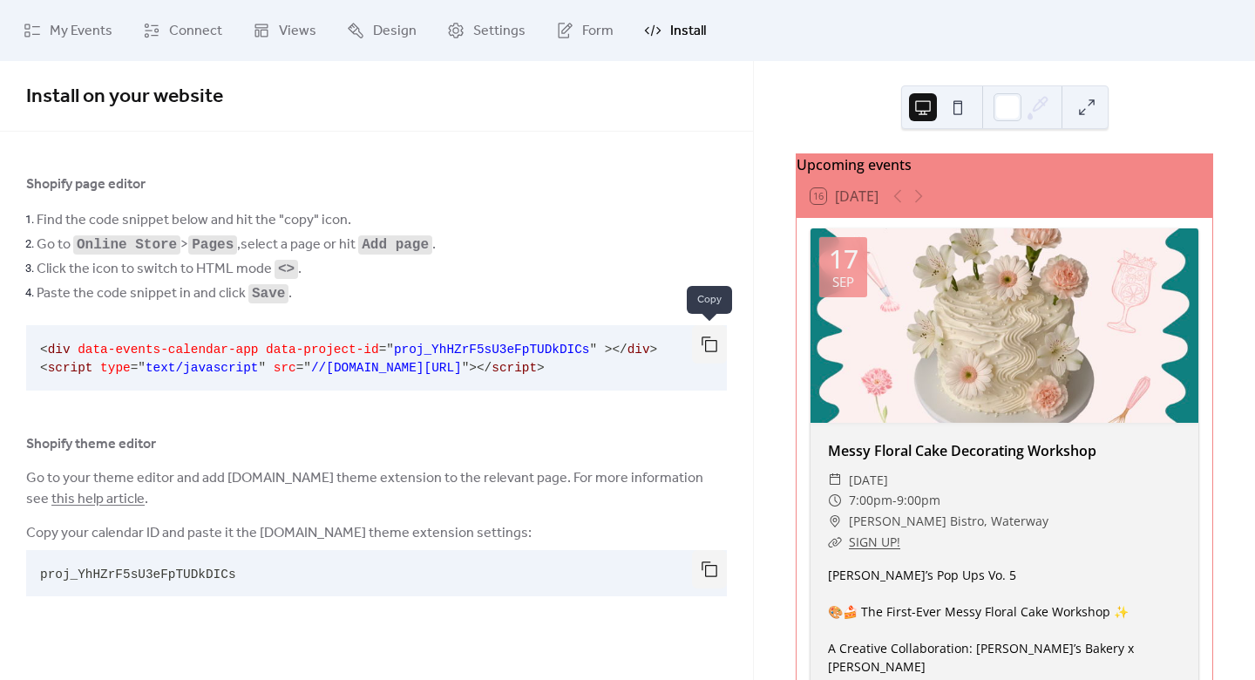
click at [709, 349] on button "button" at bounding box center [709, 344] width 35 height 38
click at [91, 500] on link "this help article" at bounding box center [97, 498] width 93 height 27
click at [67, 45] on link "My Events" at bounding box center [67, 30] width 115 height 47
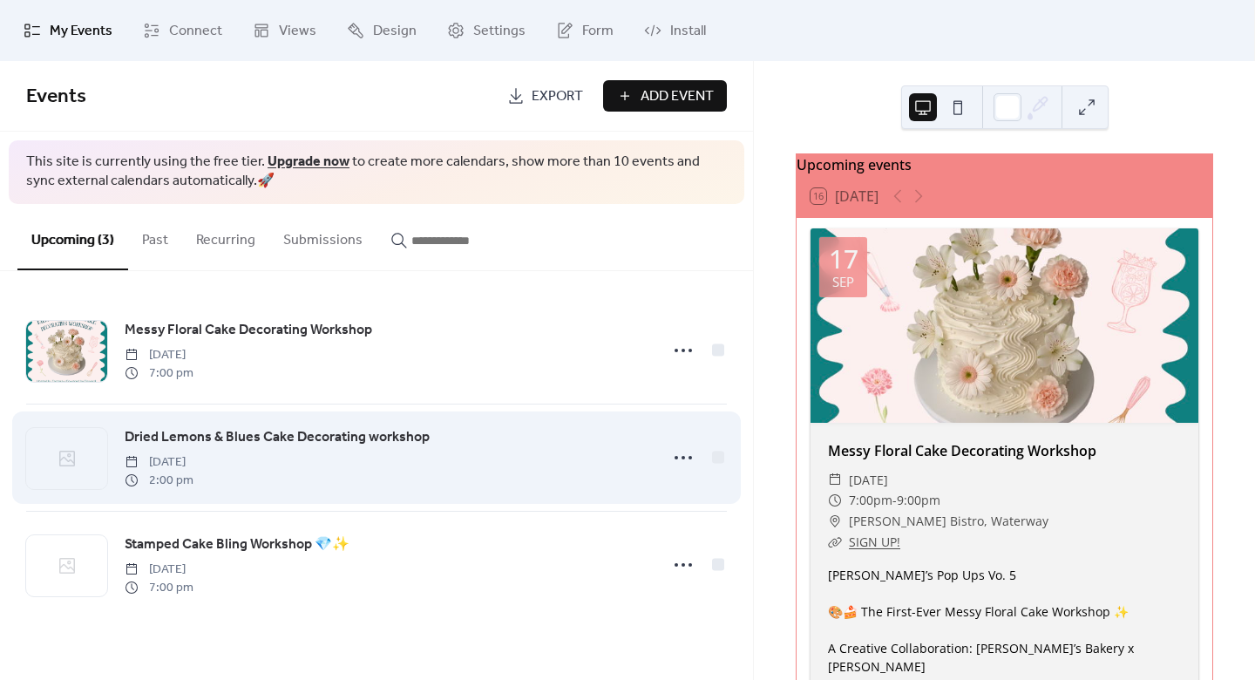
click at [356, 443] on span "Dried Lemons & Blues Cake Decorating workshop" at bounding box center [277, 437] width 305 height 21
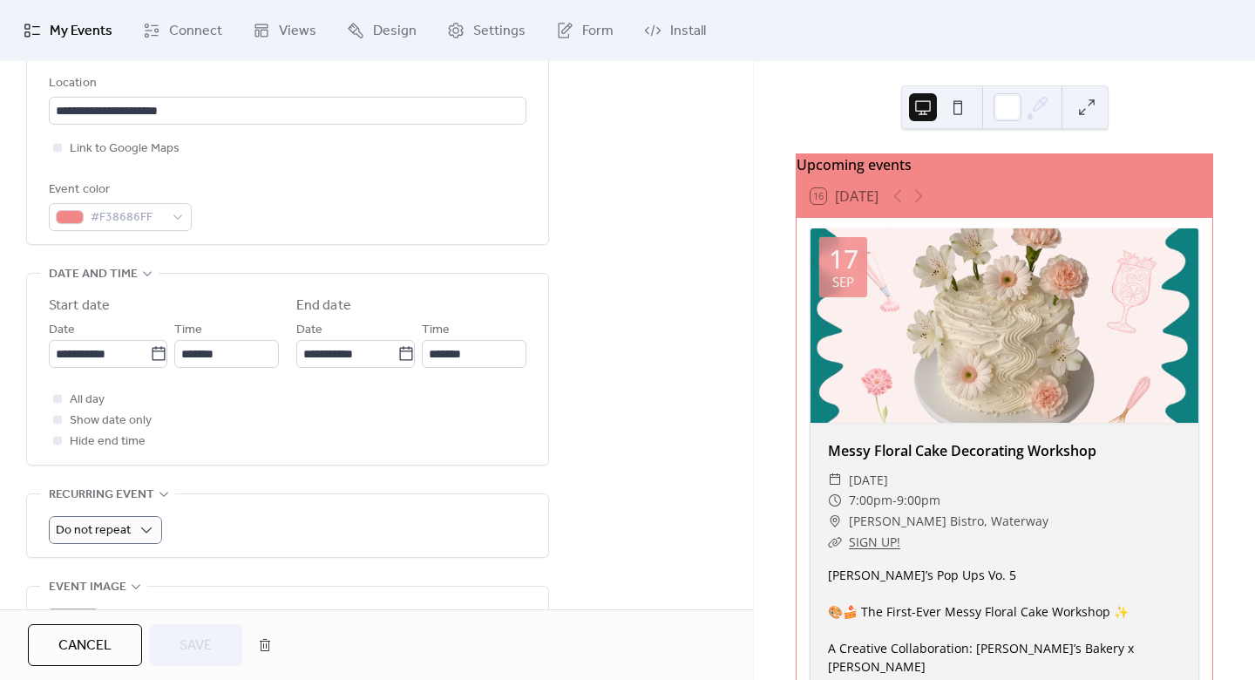
scroll to position [694, 0]
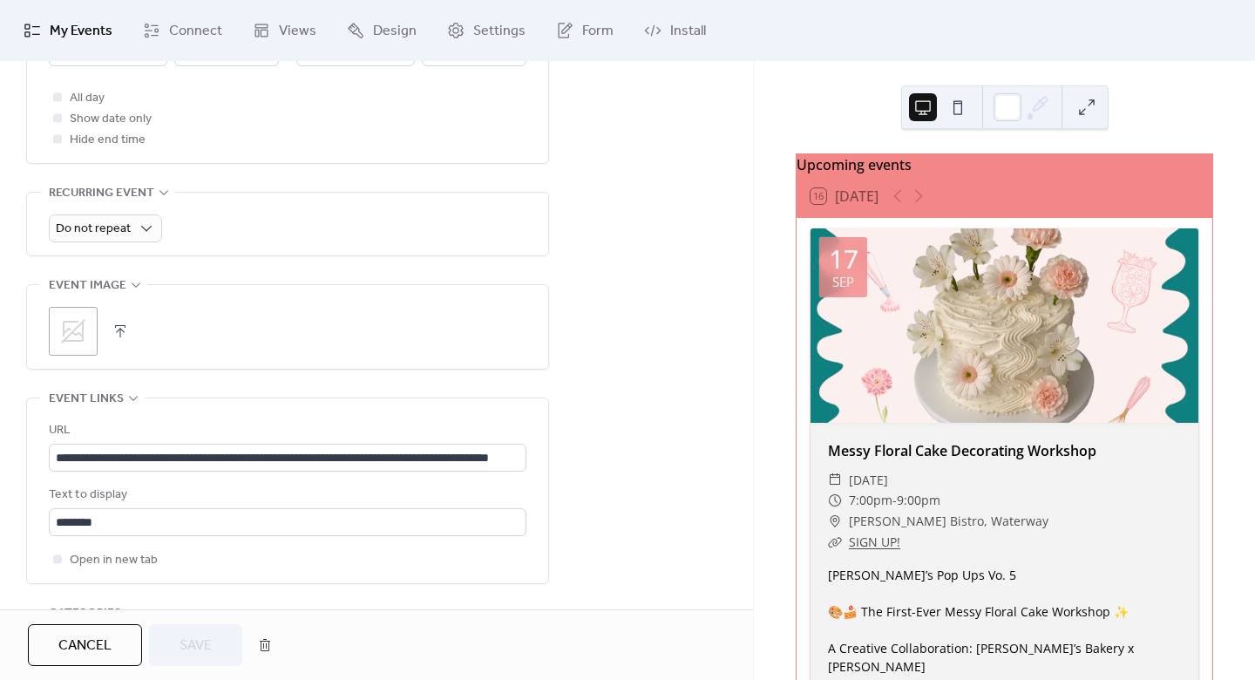
click at [81, 335] on icon at bounding box center [73, 331] width 24 height 24
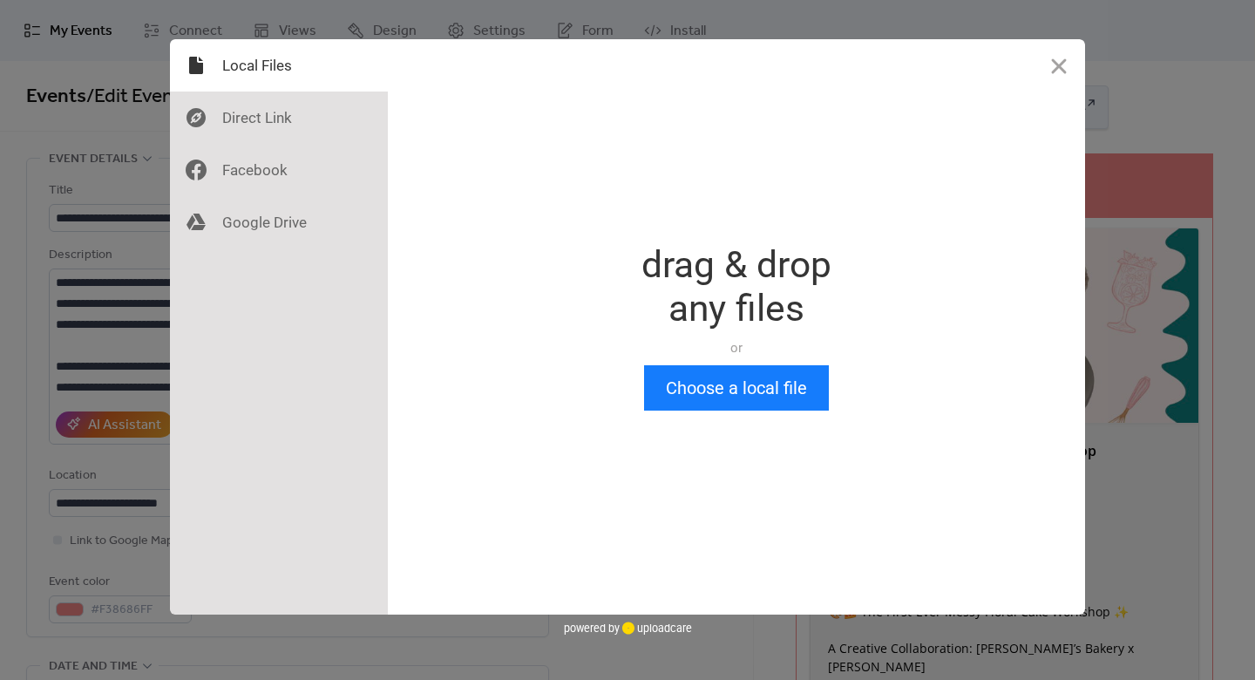
scroll to position [0, 0]
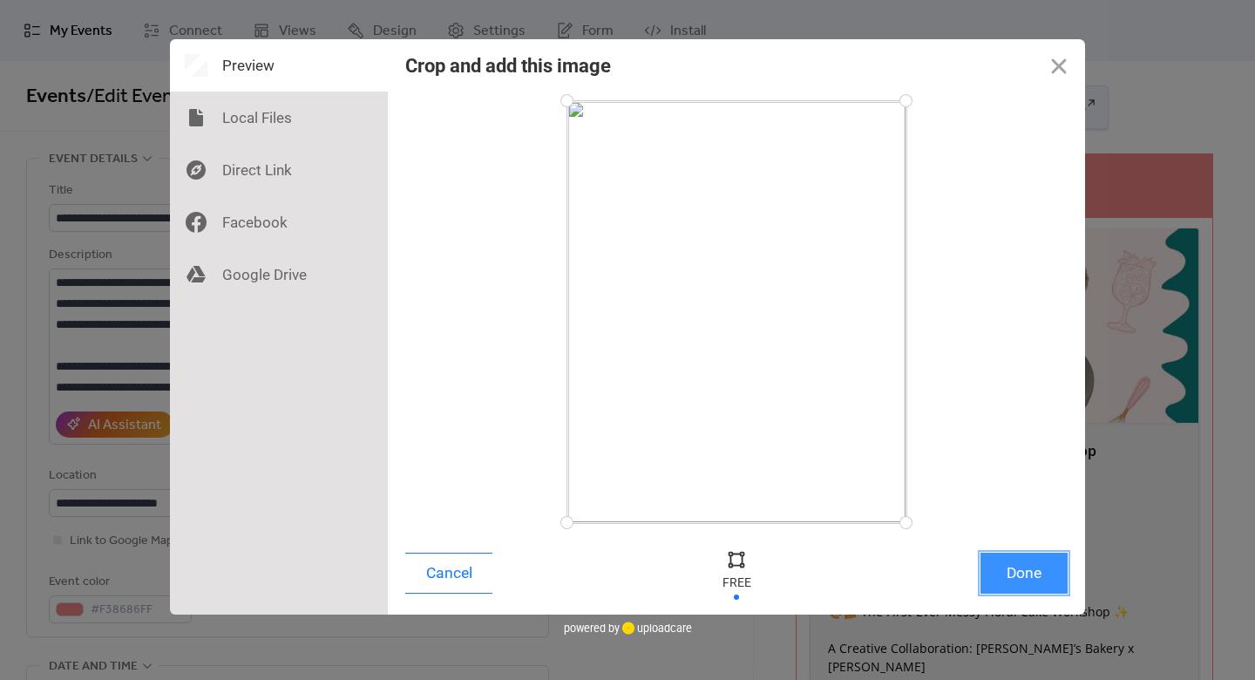
click at [1037, 558] on button "Done" at bounding box center [1023, 572] width 87 height 41
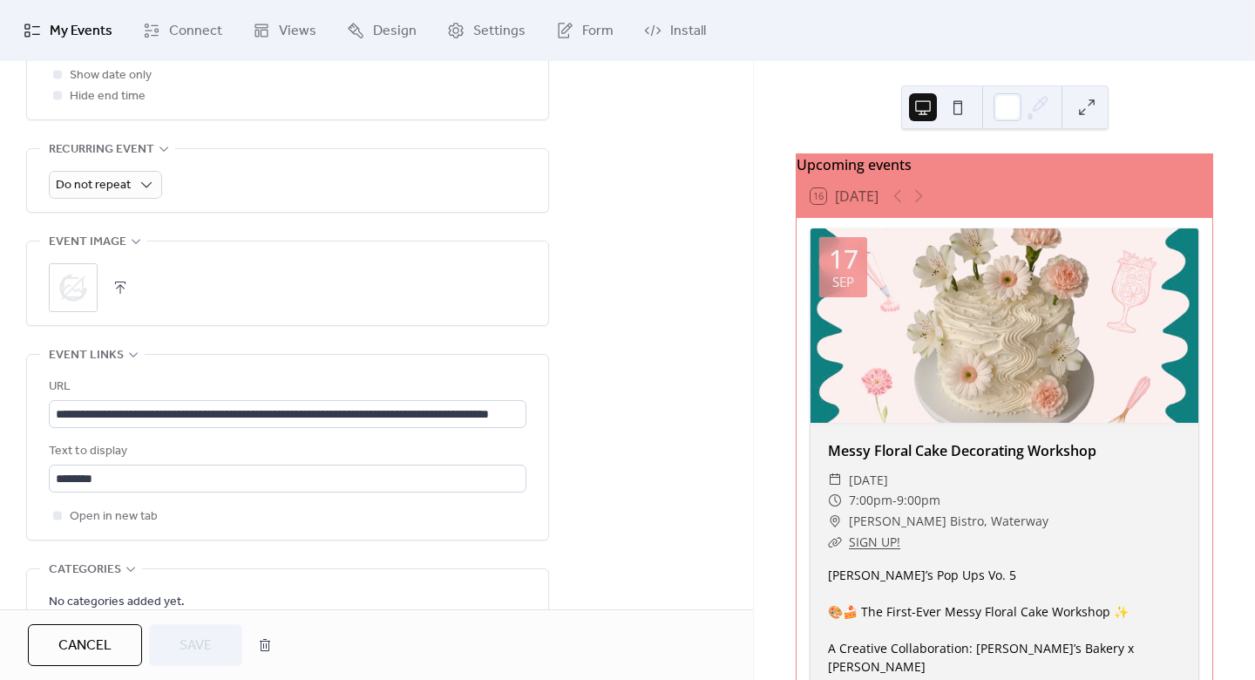
scroll to position [761, 0]
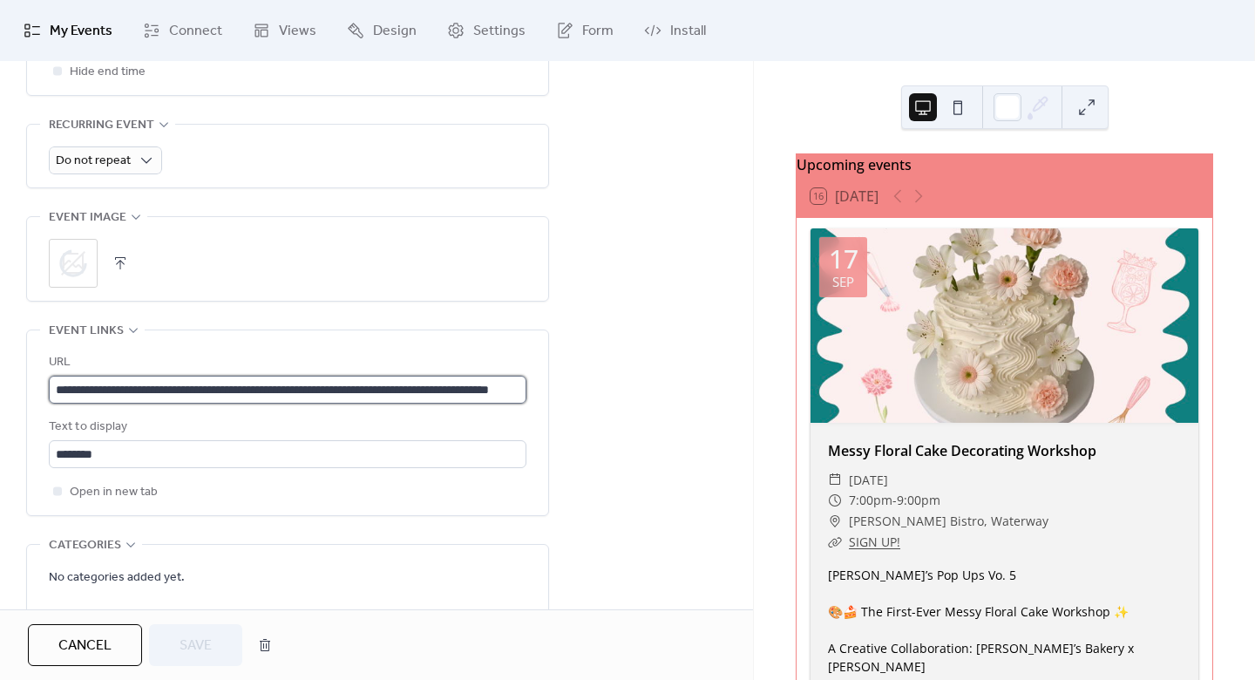
click at [154, 390] on input "**********" at bounding box center [287, 390] width 477 height 28
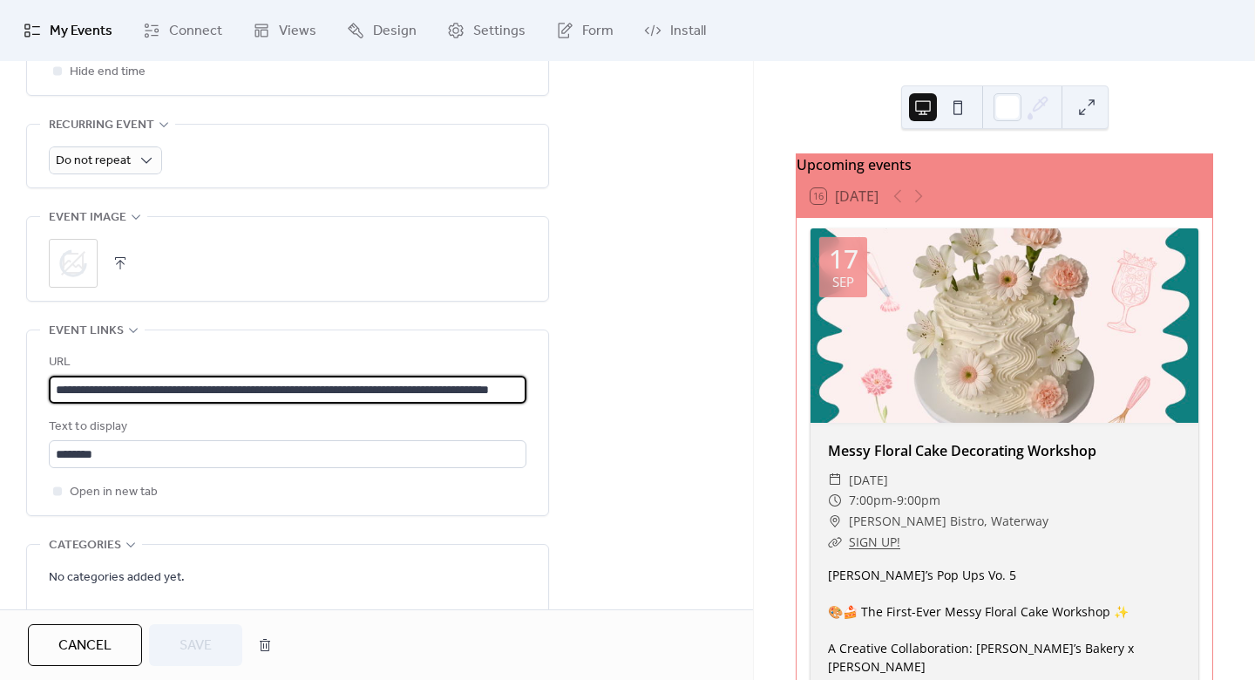
click at [154, 390] on input "**********" at bounding box center [287, 390] width 477 height 28
